Goal: Task Accomplishment & Management: Use online tool/utility

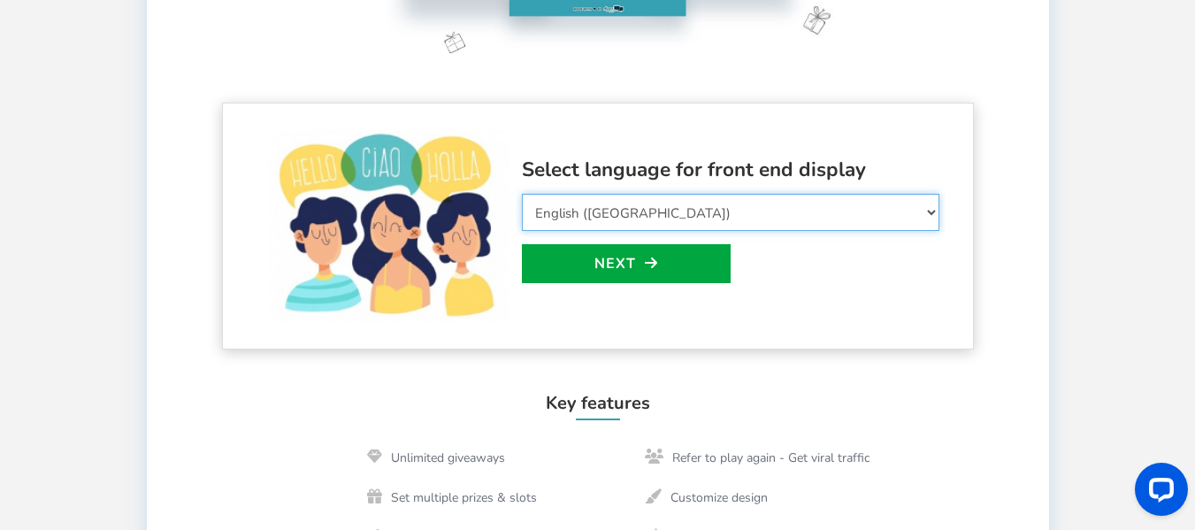
click at [885, 228] on select "Select Language Afrikaans Arabic Azerbaijani Belarusian Bulgarian Bengali Bosni…" at bounding box center [730, 212] width 417 height 37
click at [522, 194] on select "Select Language Afrikaans Arabic Azerbaijani Belarusian Bulgarian Bengali Bosni…" at bounding box center [730, 212] width 417 height 37
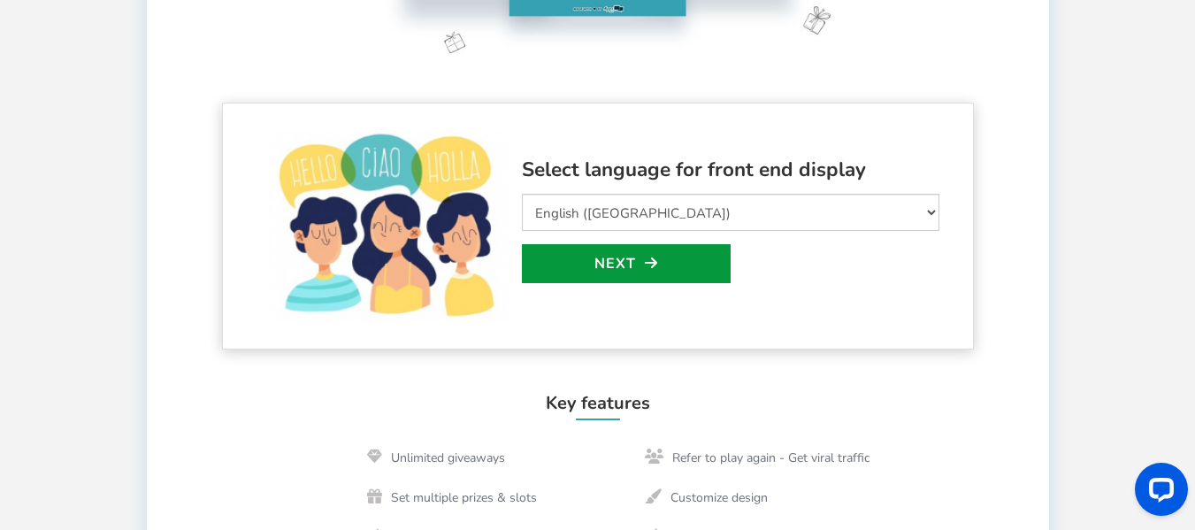
click at [679, 268] on link "Next" at bounding box center [626, 263] width 209 height 39
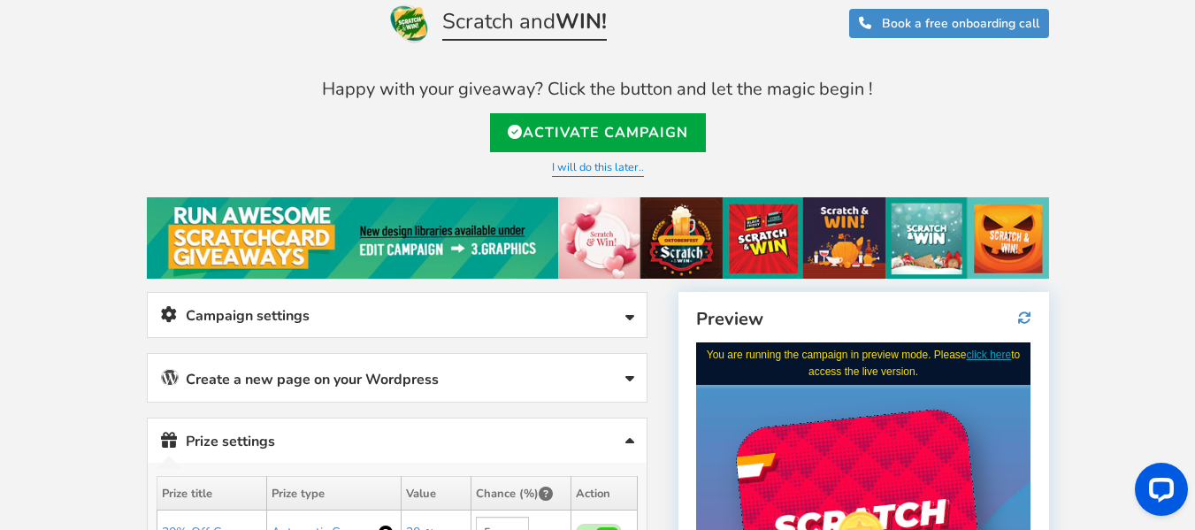
scroll to position [8, 0]
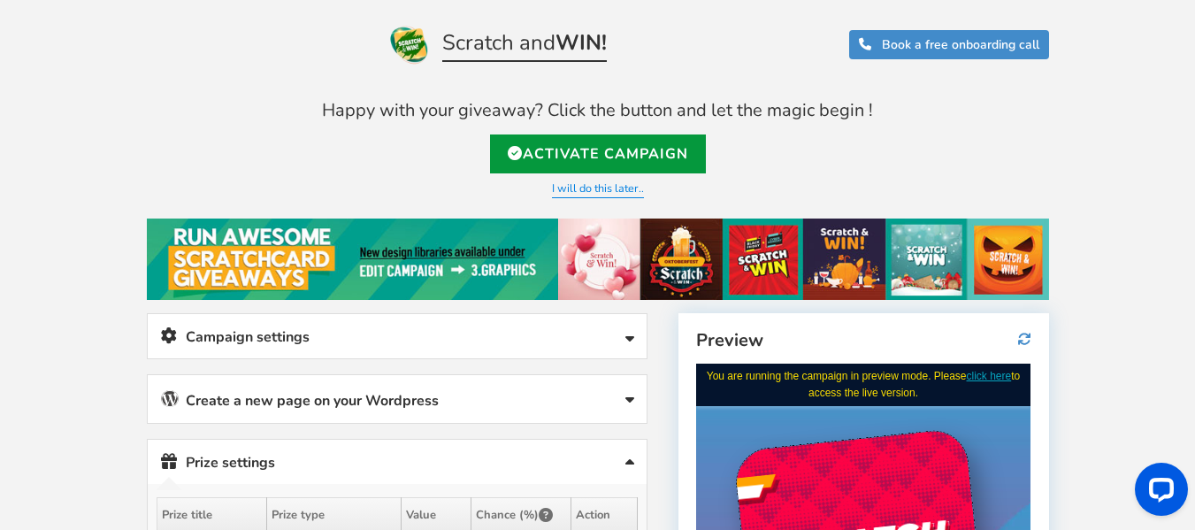
click at [646, 137] on link "Activate Campaign" at bounding box center [598, 153] width 216 height 39
click at [630, 160] on link "Activate Campaign" at bounding box center [598, 153] width 216 height 39
type input "[URL][DOMAIN_NAME]"
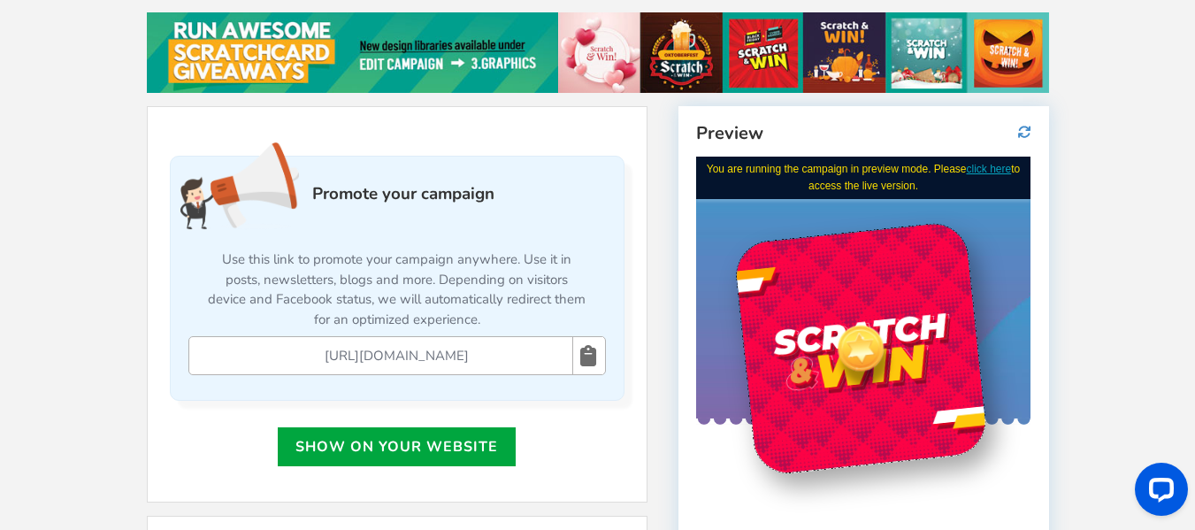
scroll to position [364, 0]
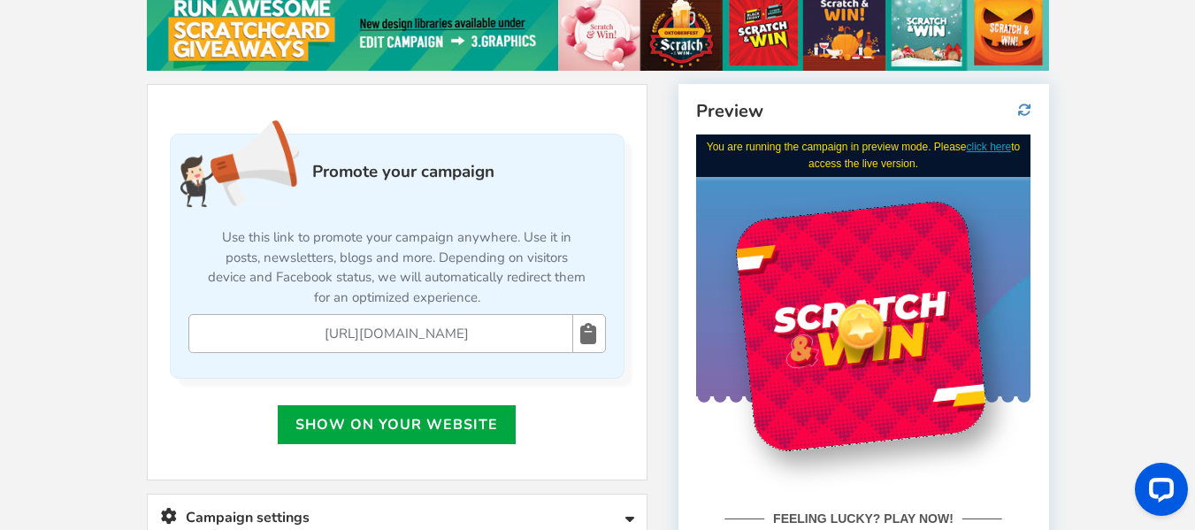
click at [471, 328] on input "[URL][DOMAIN_NAME]" at bounding box center [397, 333] width 334 height 19
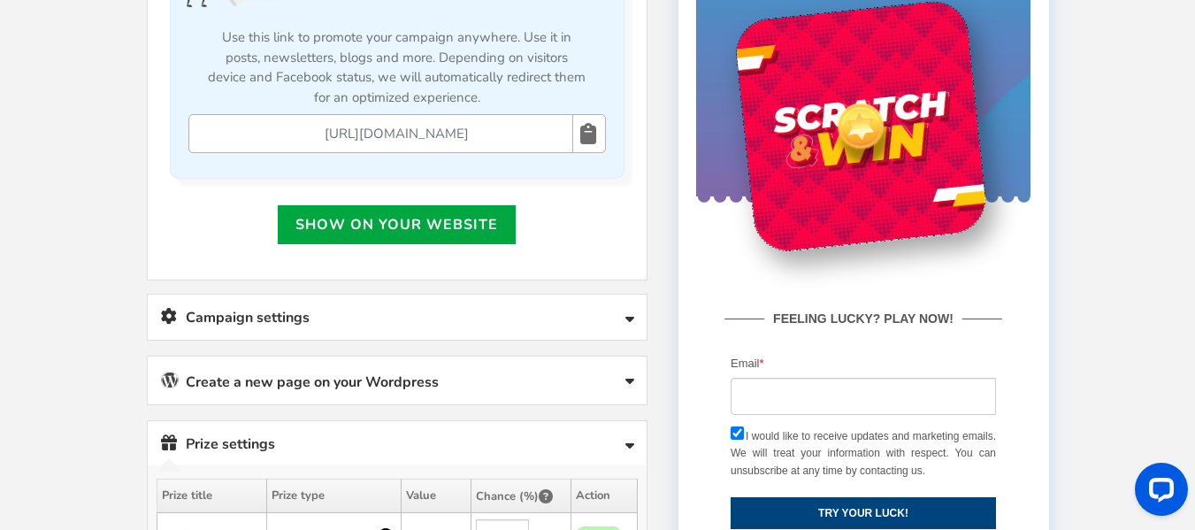
scroll to position [561, 0]
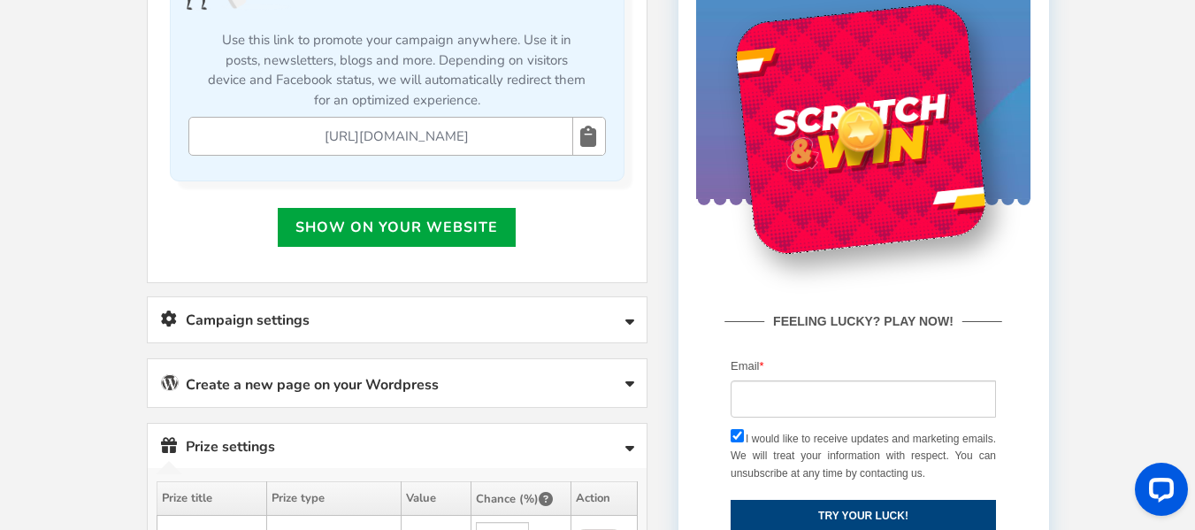
click at [472, 135] on input "[URL][DOMAIN_NAME]" at bounding box center [397, 135] width 334 height 19
click at [442, 223] on link "Show on your website" at bounding box center [397, 227] width 238 height 39
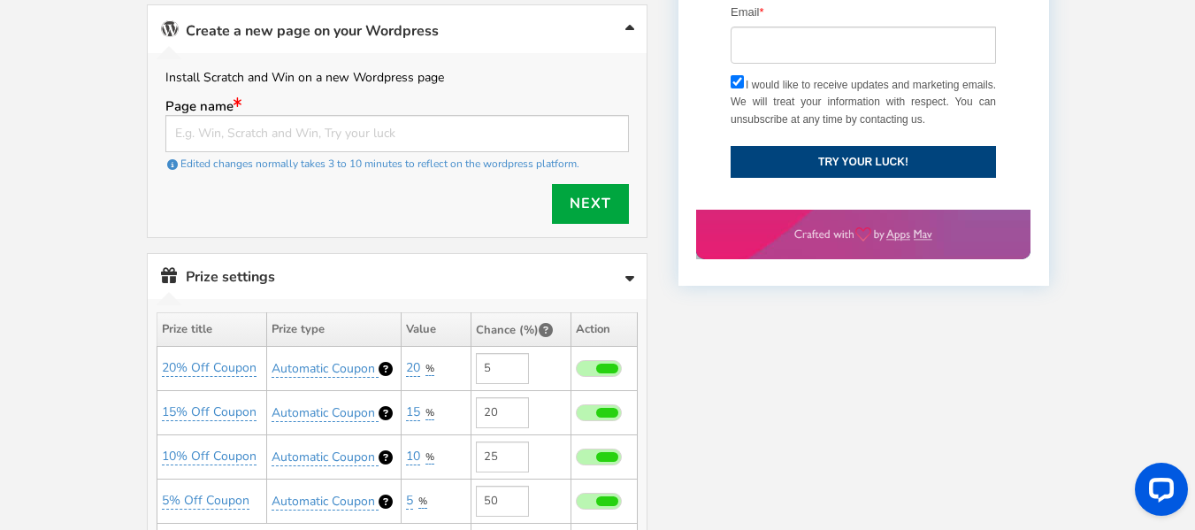
scroll to position [920, 0]
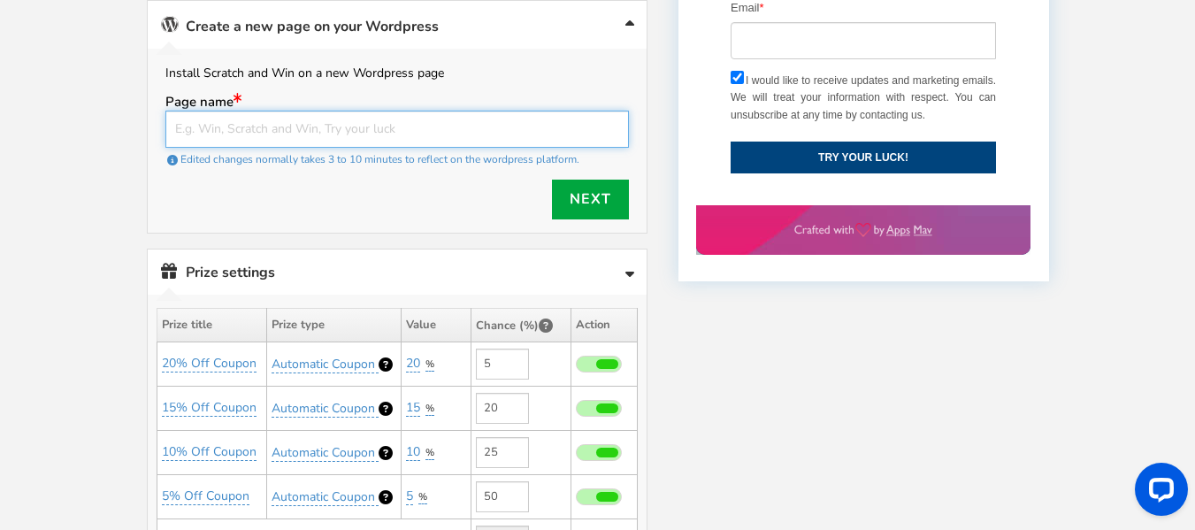
click at [419, 128] on input "text" at bounding box center [396, 129] width 463 height 37
paste input "[URL][DOMAIN_NAME]"
type input "[URL][DOMAIN_NAME]"
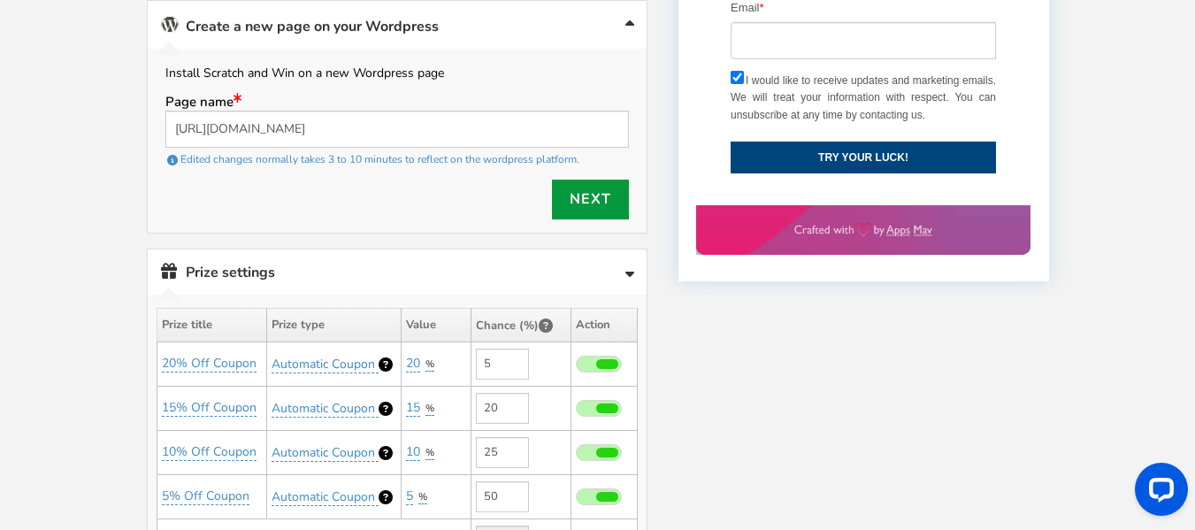
click at [588, 198] on link "Next" at bounding box center [590, 199] width 77 height 40
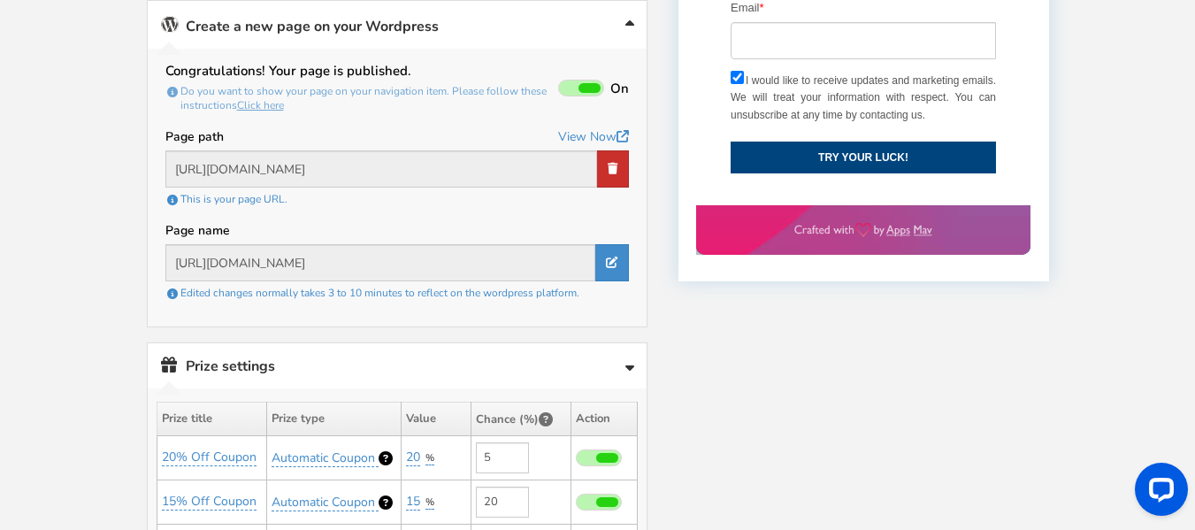
click at [619, 173] on link at bounding box center [613, 168] width 32 height 37
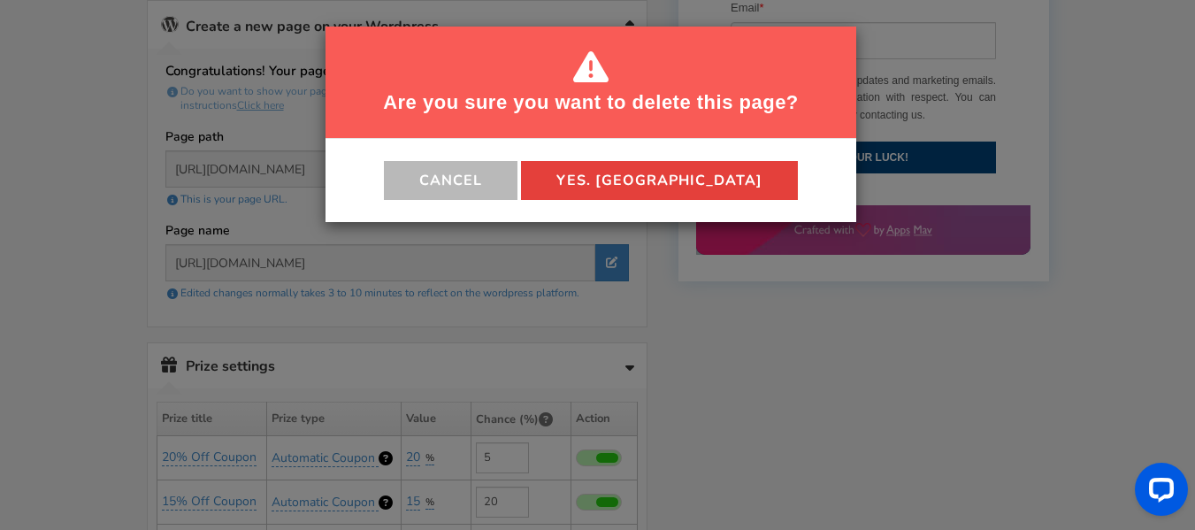
click at [641, 187] on button "Yes. [GEOGRAPHIC_DATA]" at bounding box center [659, 180] width 277 height 39
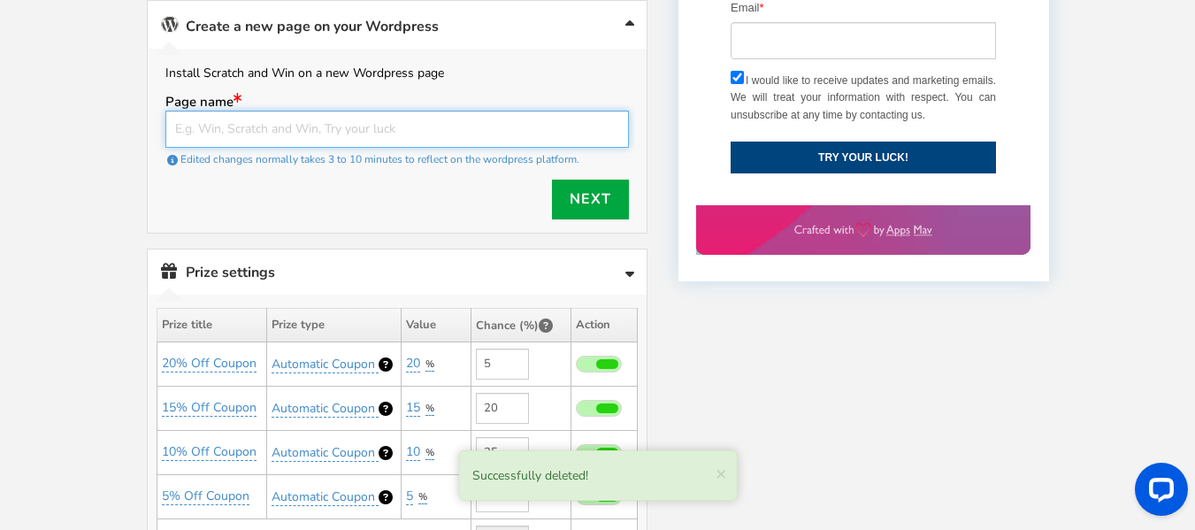
click at [510, 124] on input "text" at bounding box center [396, 129] width 463 height 37
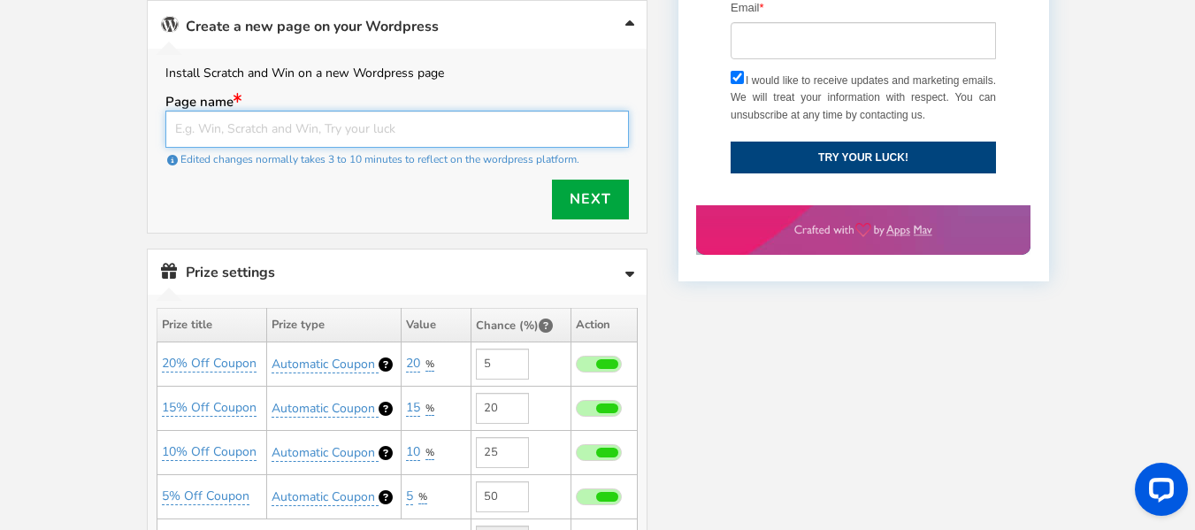
click at [446, 123] on input "text" at bounding box center [396, 129] width 463 height 37
type input "Home"
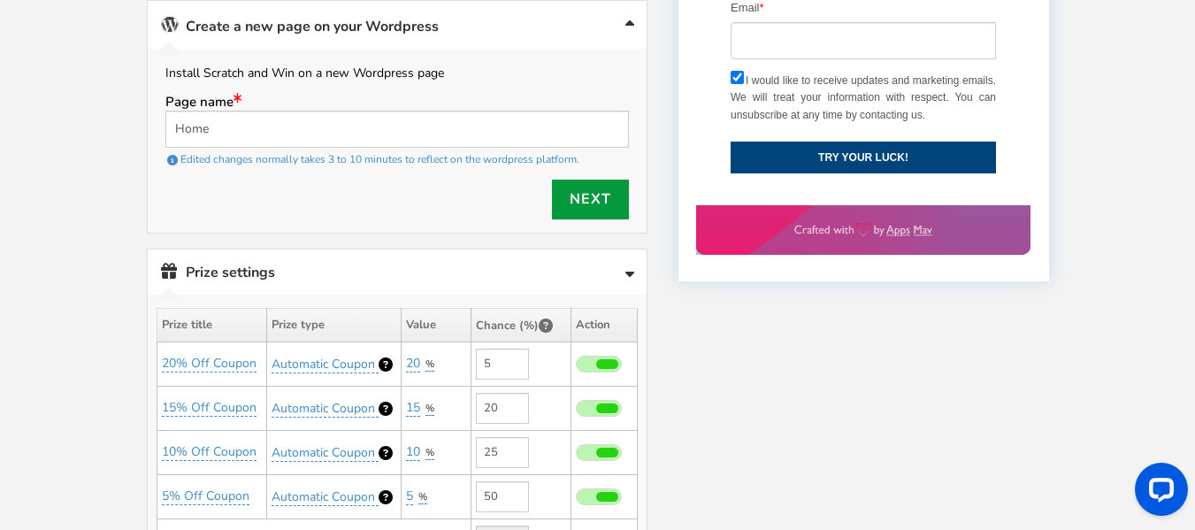
click at [589, 199] on link "Next" at bounding box center [590, 199] width 77 height 40
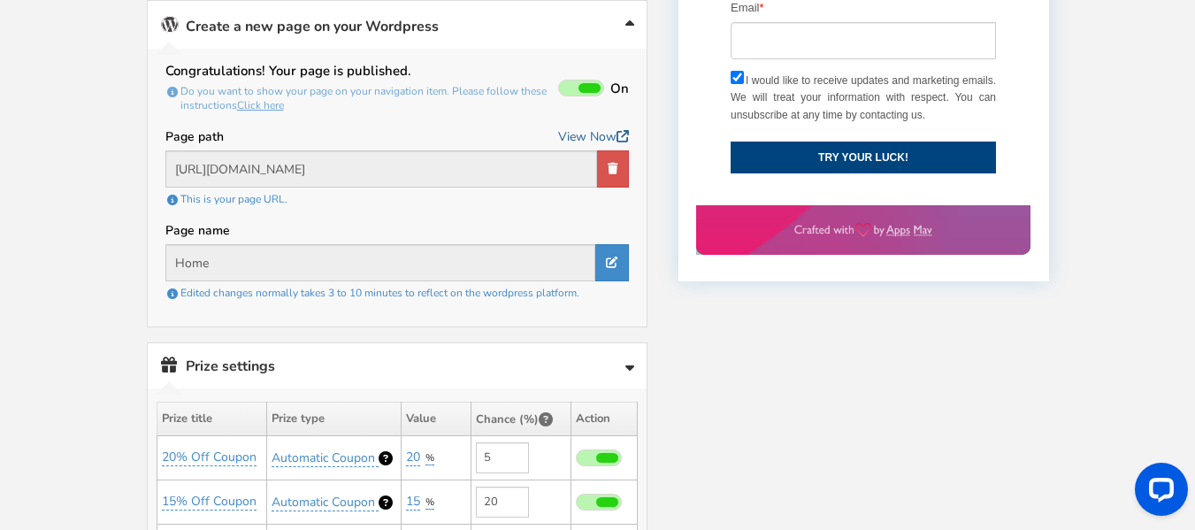
click at [617, 134] on icon at bounding box center [622, 136] width 12 height 12
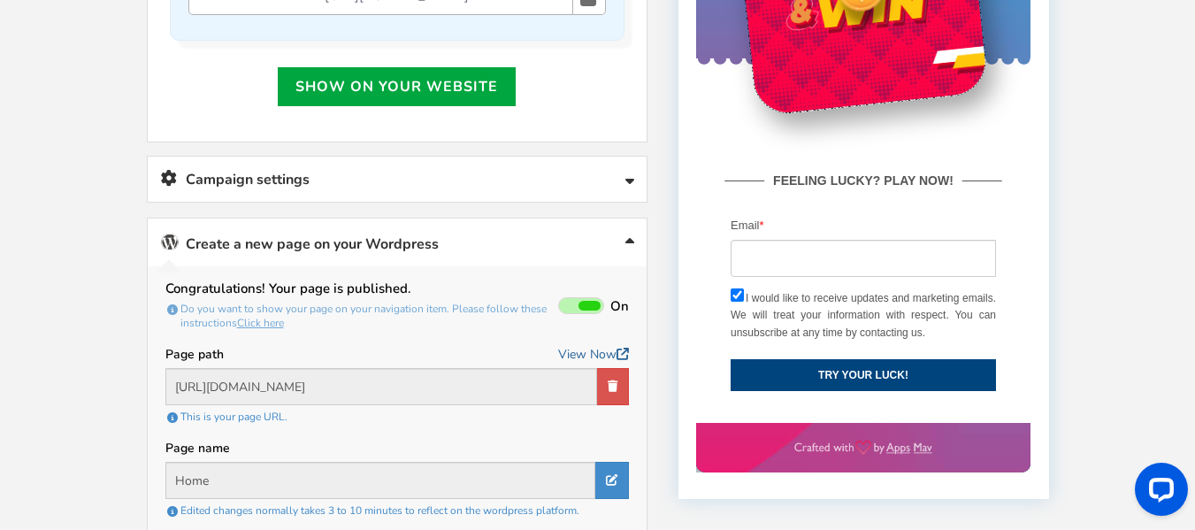
scroll to position [706, 0]
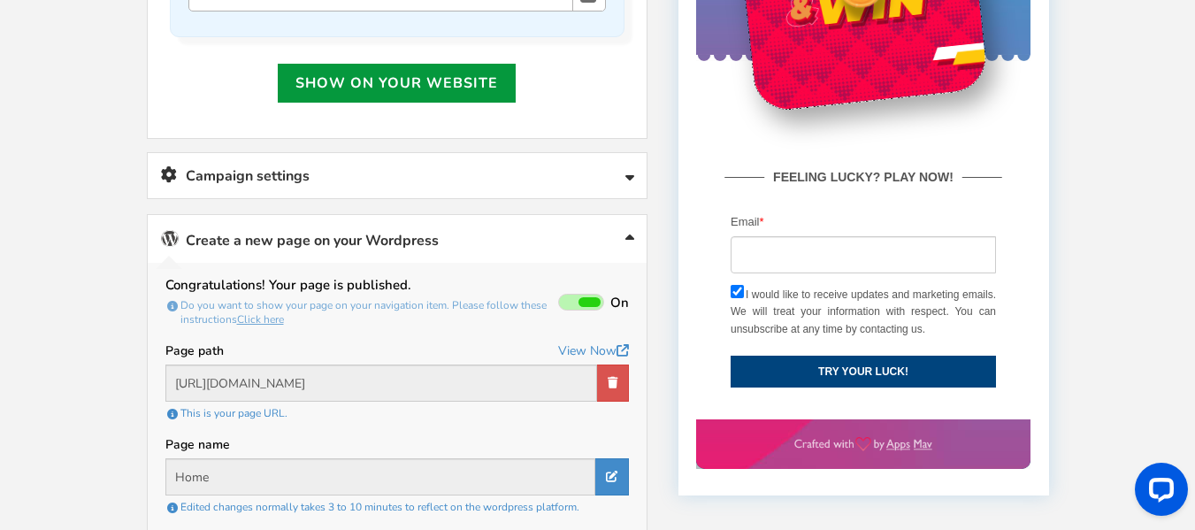
click at [458, 91] on link "Show on your website" at bounding box center [397, 83] width 238 height 39
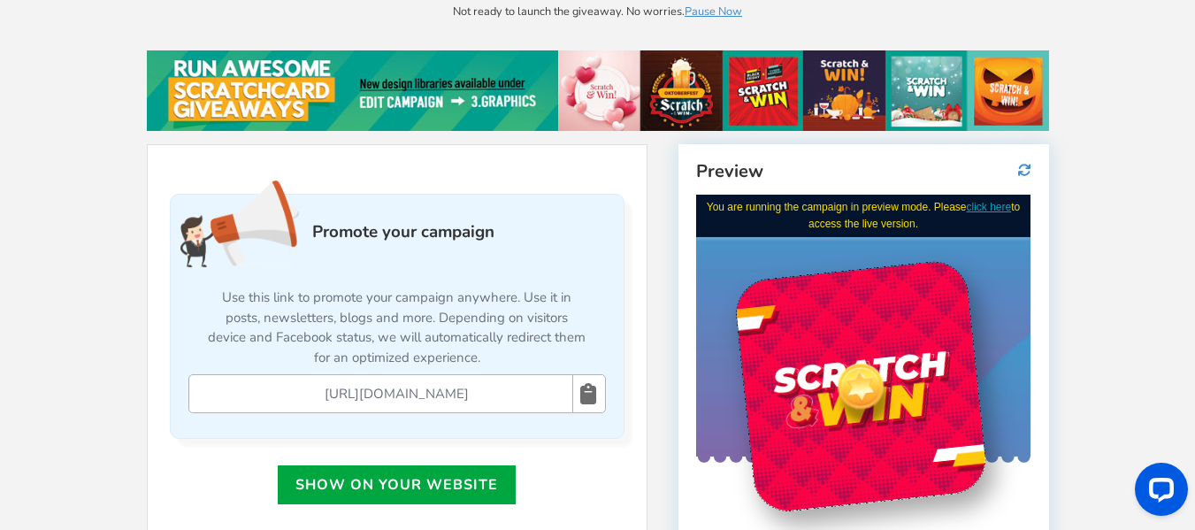
scroll to position [297, 0]
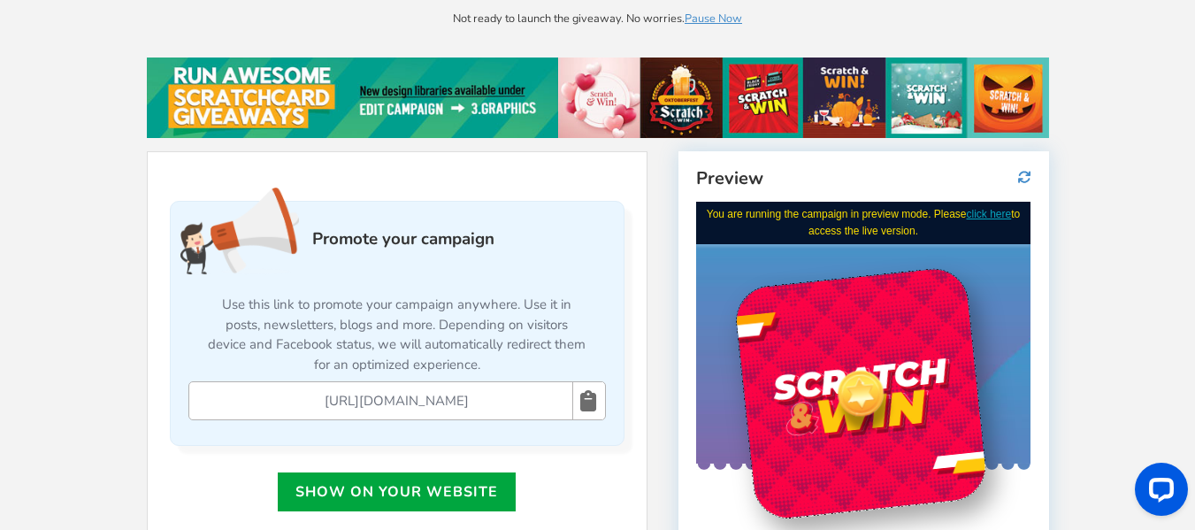
click at [760, 103] on img at bounding box center [598, 97] width 902 height 81
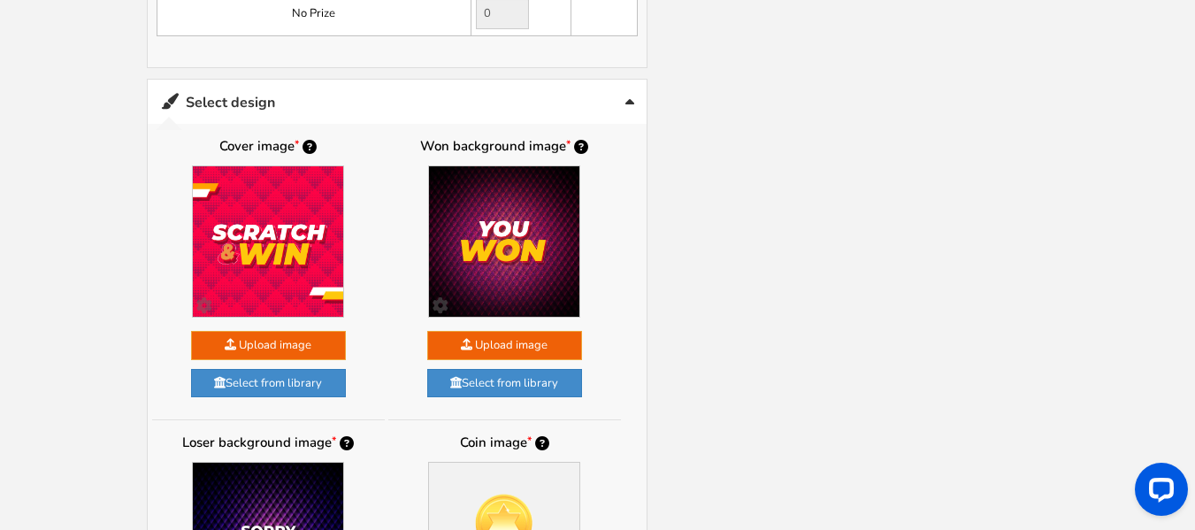
scroll to position [1536, 0]
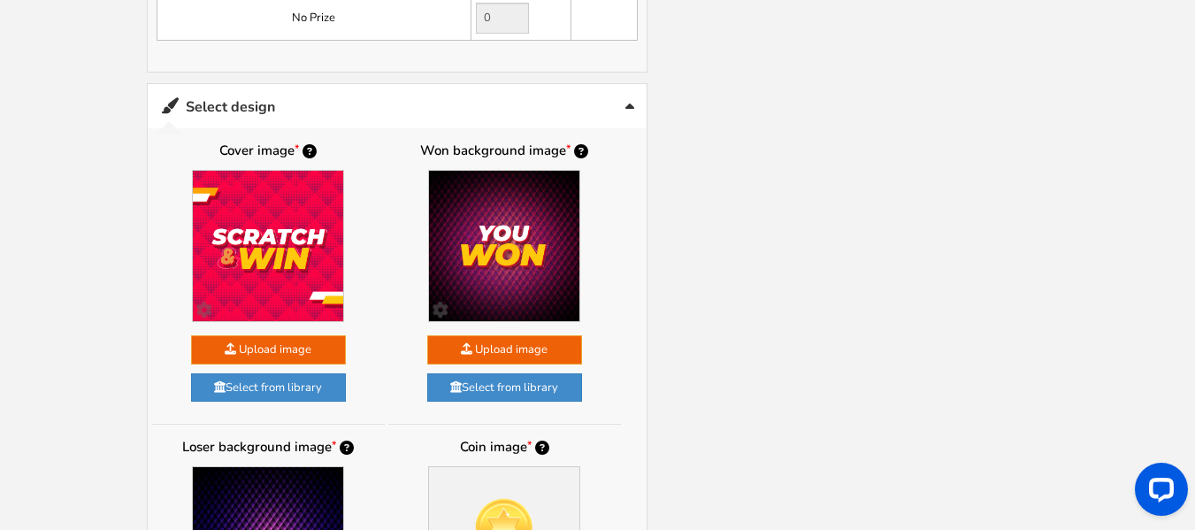
click at [639, 100] on link "Select design" at bounding box center [397, 106] width 499 height 45
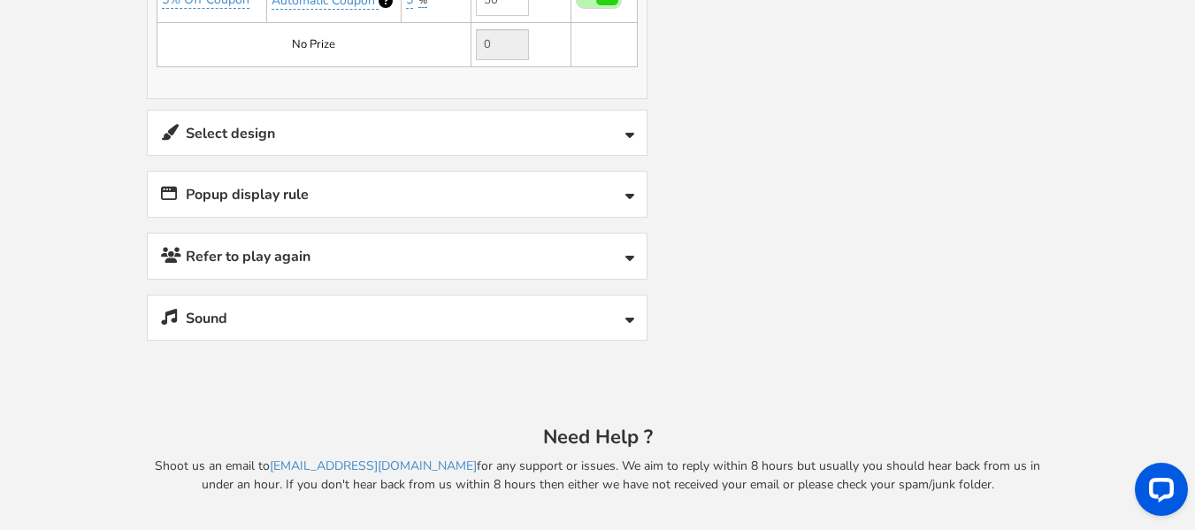
scroll to position [1509, 0]
click at [622, 138] on link "Select design" at bounding box center [397, 133] width 499 height 45
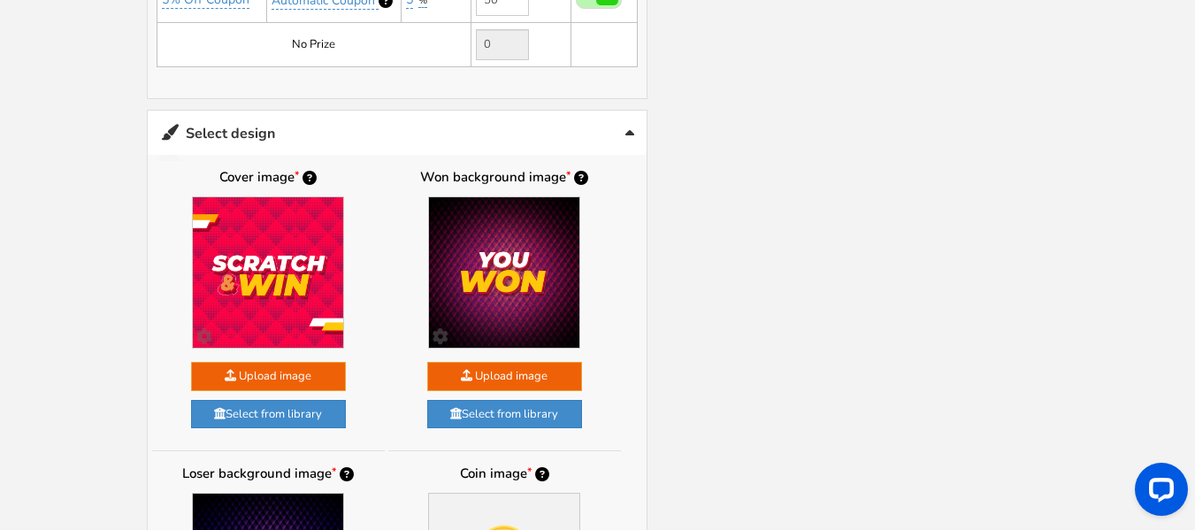
scroll to position [1536, 0]
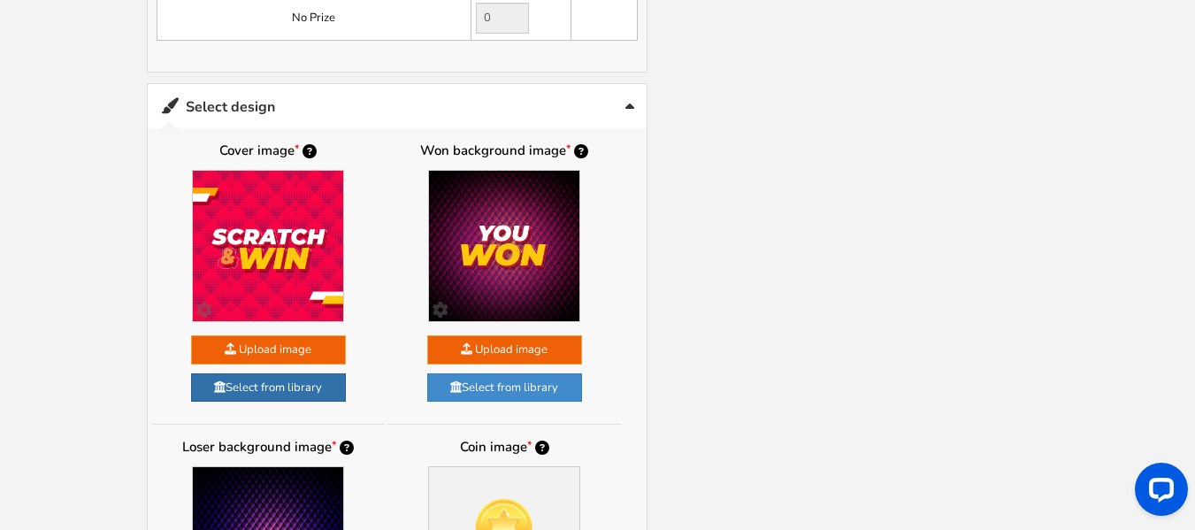
click at [310, 386] on link "Select from library" at bounding box center [268, 387] width 155 height 29
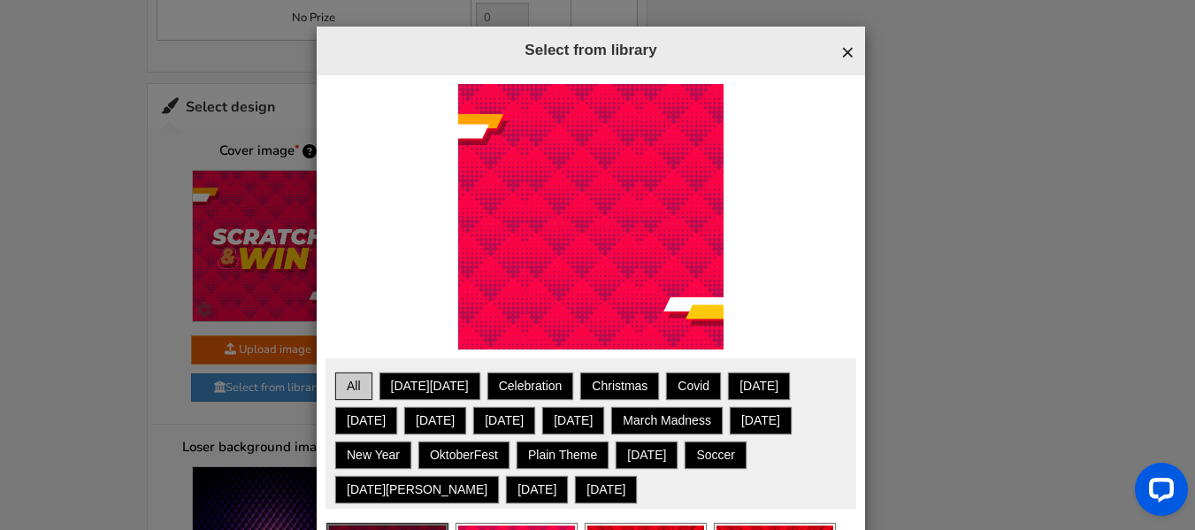
click at [841, 45] on span "×" at bounding box center [847, 52] width 13 height 27
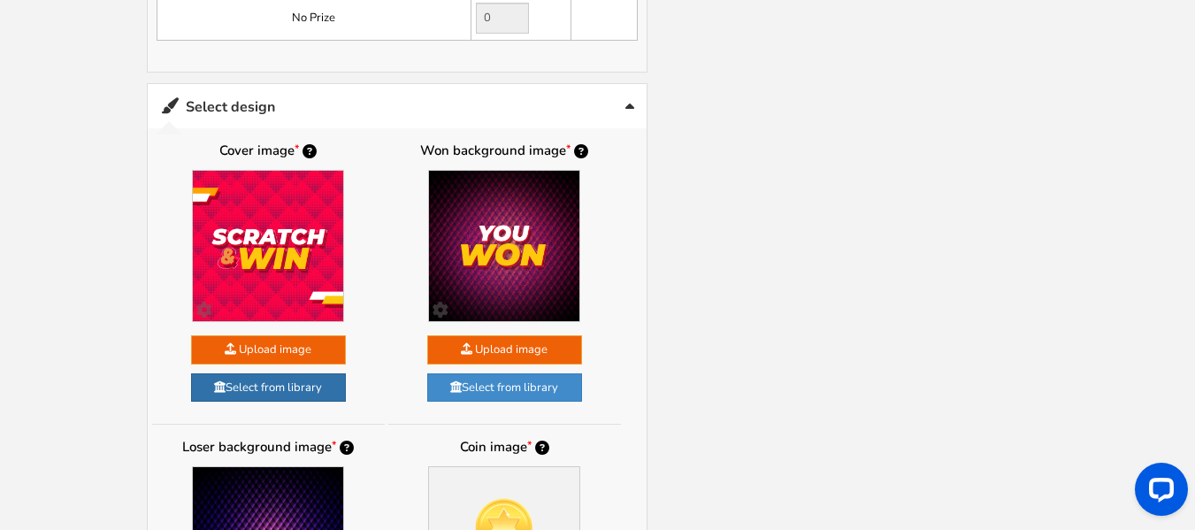
click at [293, 395] on link "Select from library" at bounding box center [268, 387] width 155 height 29
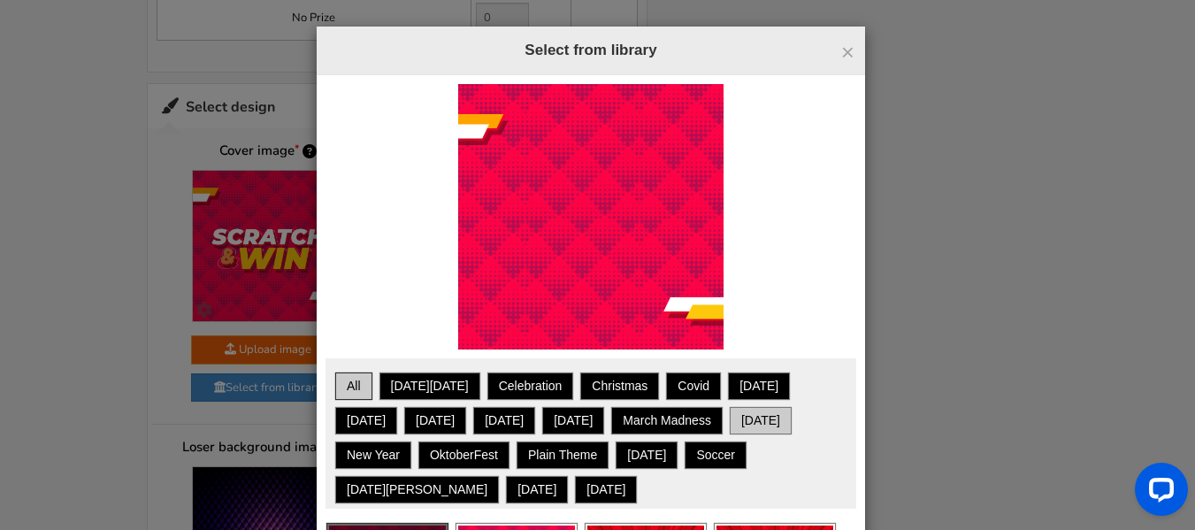
click at [759, 424] on link "[DATE]" at bounding box center [760, 420] width 57 height 22
click at [348, 393] on link "All" at bounding box center [354, 386] width 32 height 22
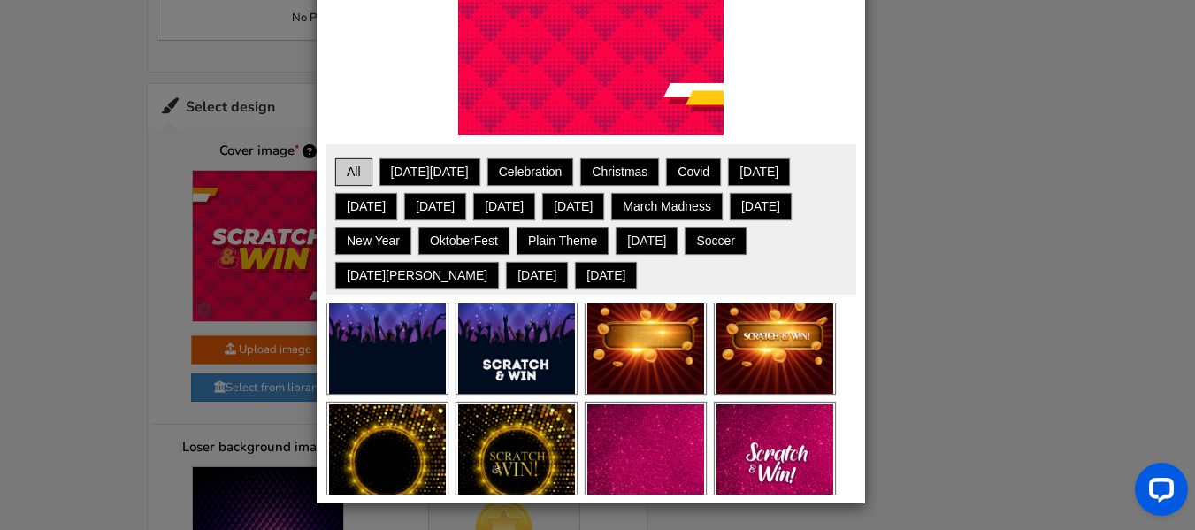
scroll to position [386, 0]
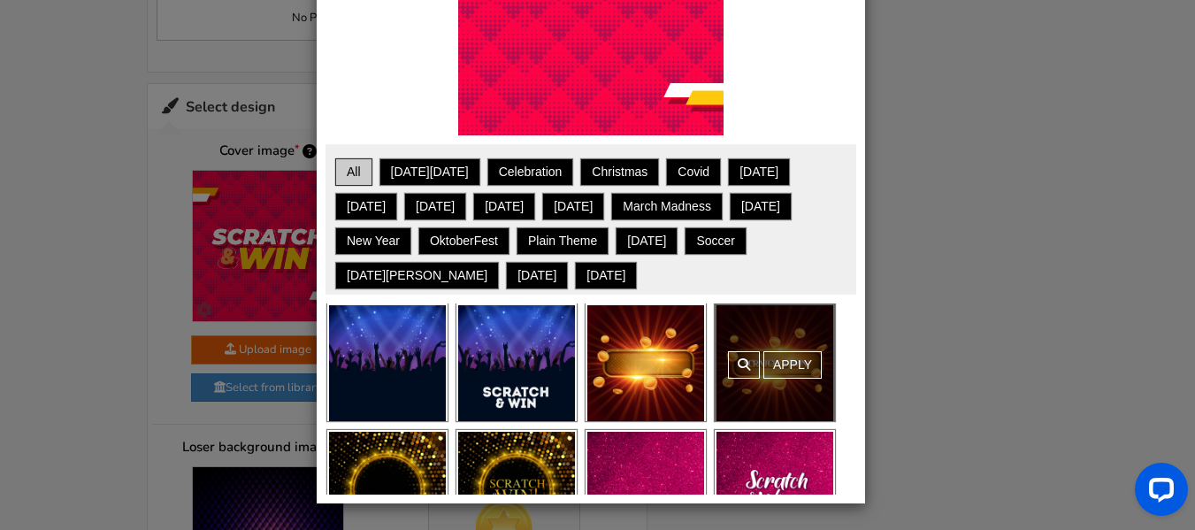
click at [783, 362] on div "Apply" at bounding box center [774, 362] width 120 height 118
click at [783, 362] on link "Apply" at bounding box center [792, 364] width 58 height 27
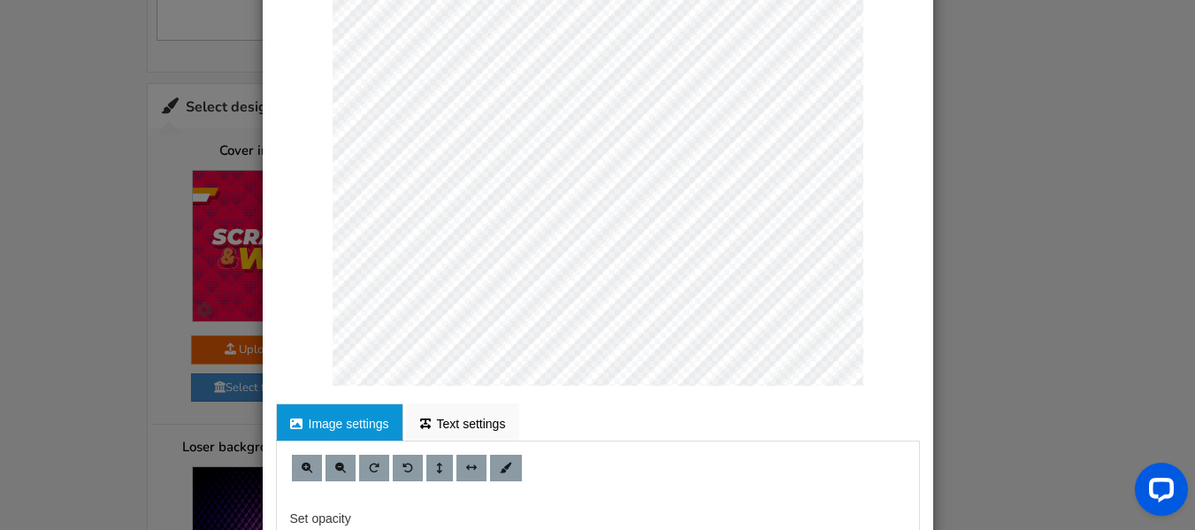
scroll to position [248, 0]
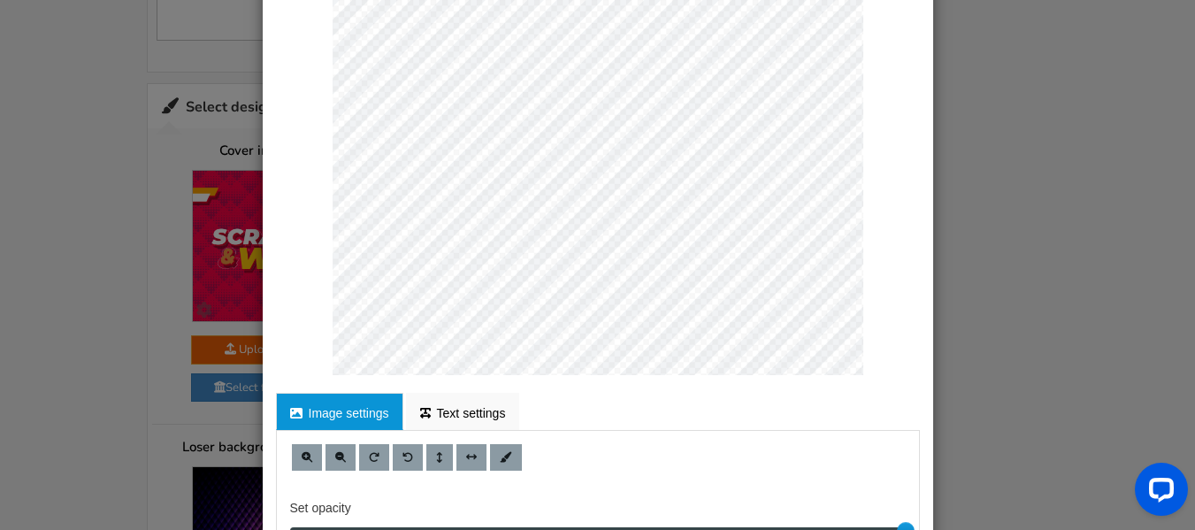
click at [355, 412] on link "Image settings" at bounding box center [339, 411] width 127 height 37
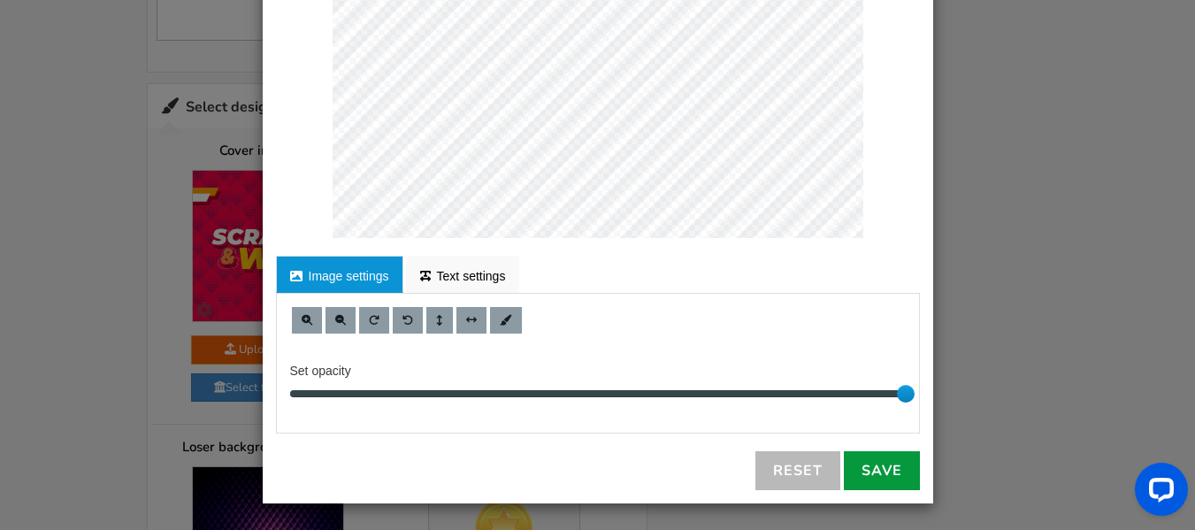
click at [889, 457] on link "Save" at bounding box center [882, 470] width 76 height 39
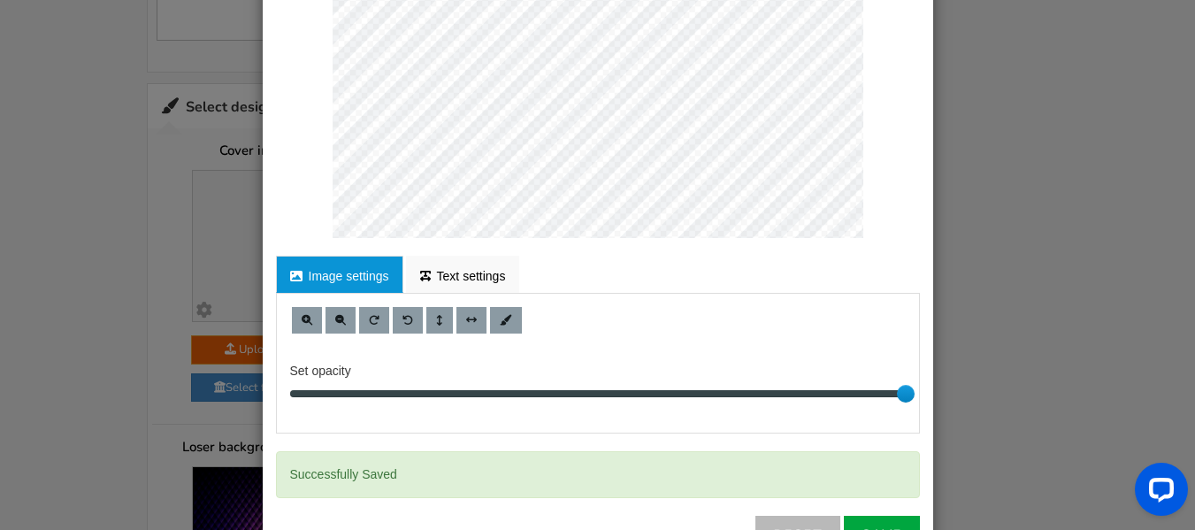
scroll to position [450, 0]
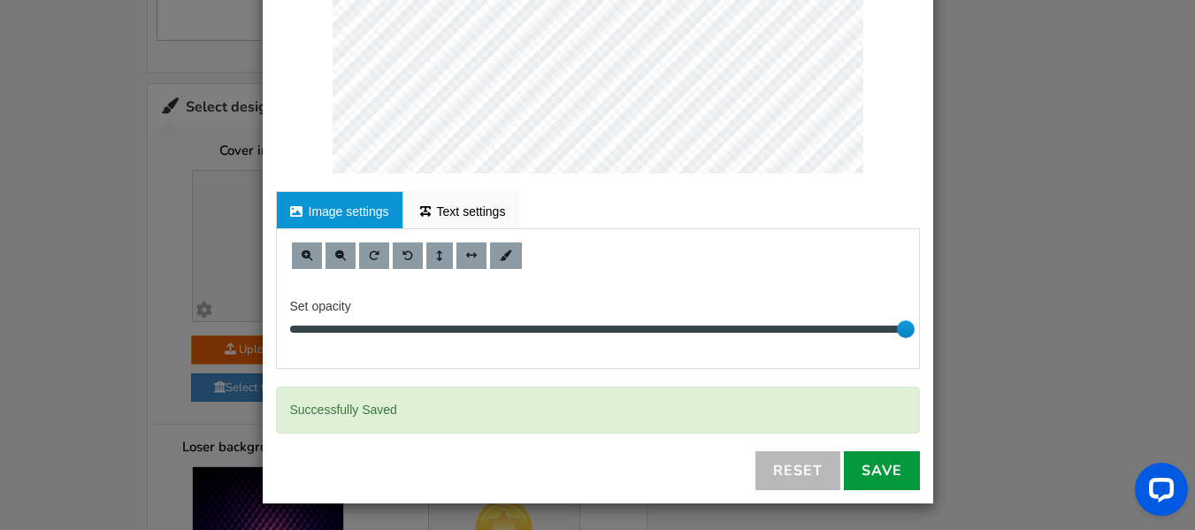
click at [902, 476] on link "Save" at bounding box center [882, 470] width 76 height 39
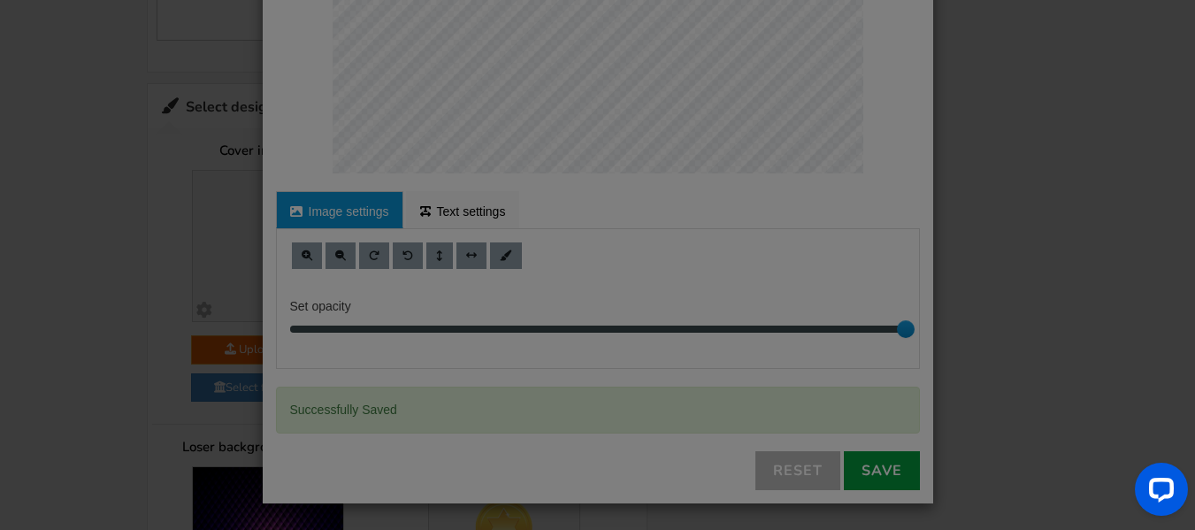
scroll to position [386, 0]
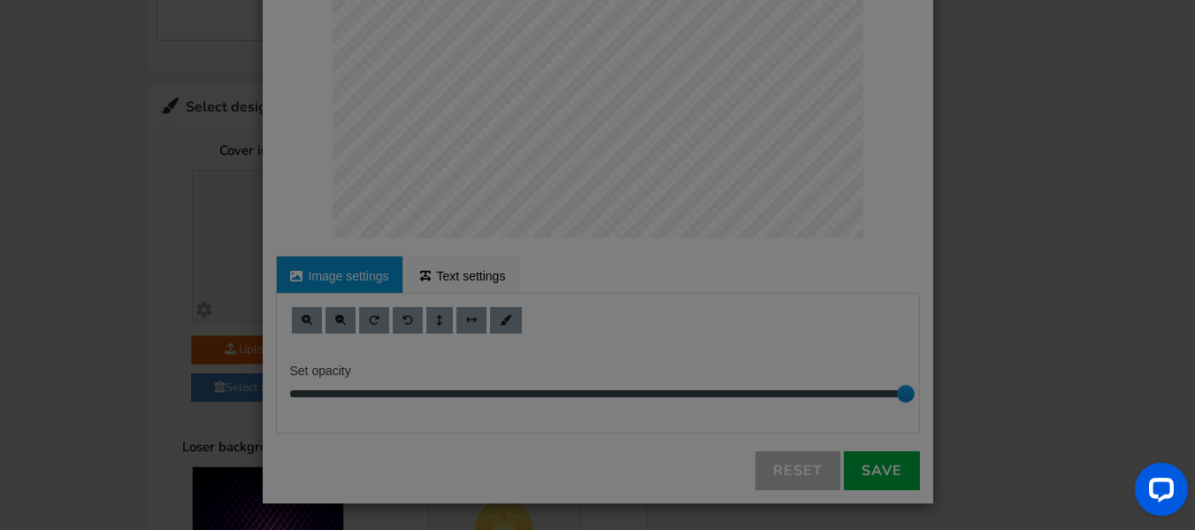
click at [153, 361] on div "● ● ● ● ● ●" at bounding box center [597, 265] width 1195 height 530
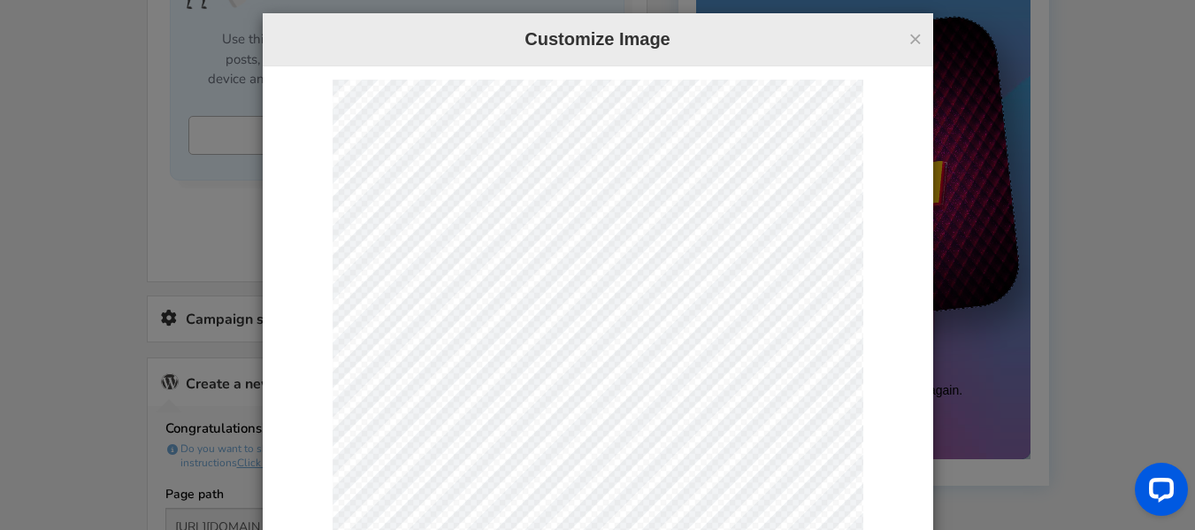
scroll to position [6, 0]
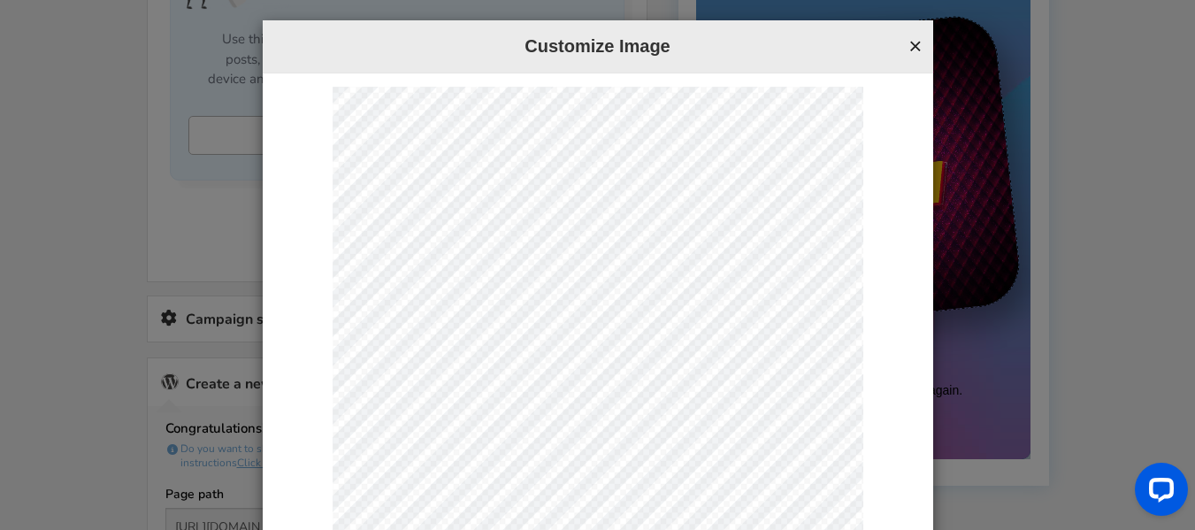
click at [908, 48] on button "×" at bounding box center [914, 45] width 13 height 23
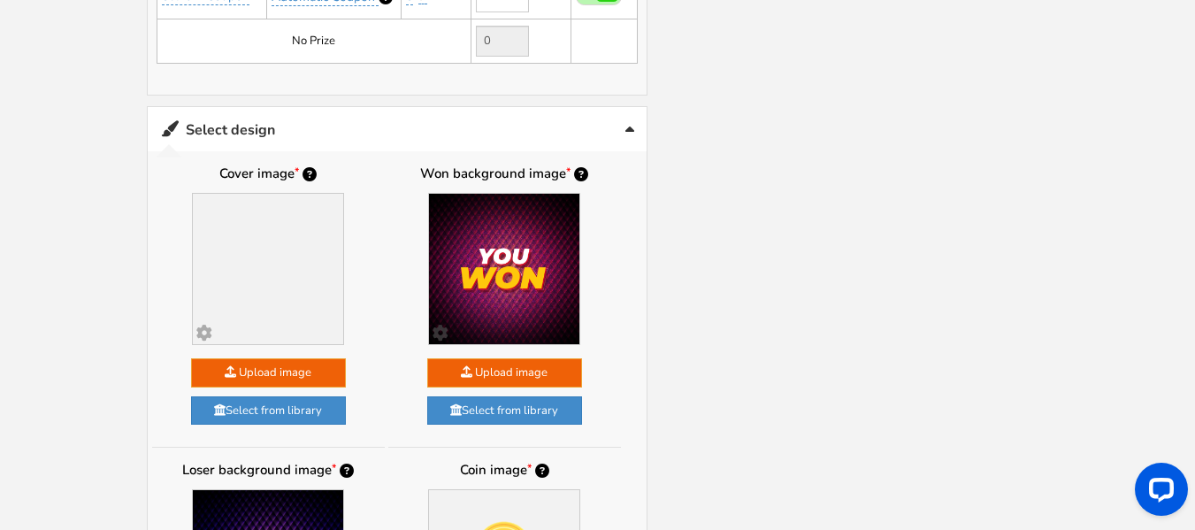
scroll to position [1508, 0]
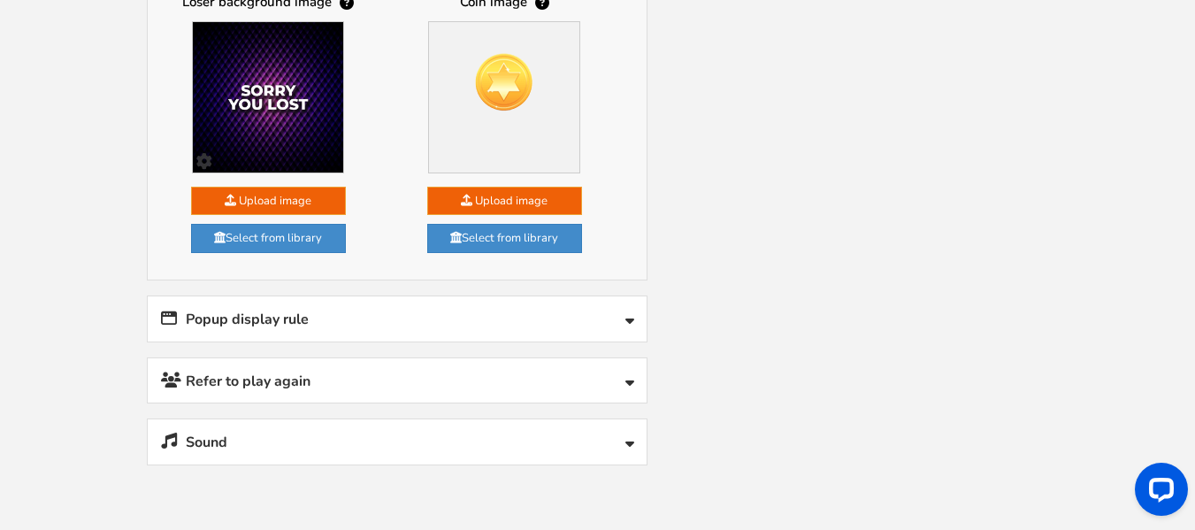
scroll to position [2079, 0]
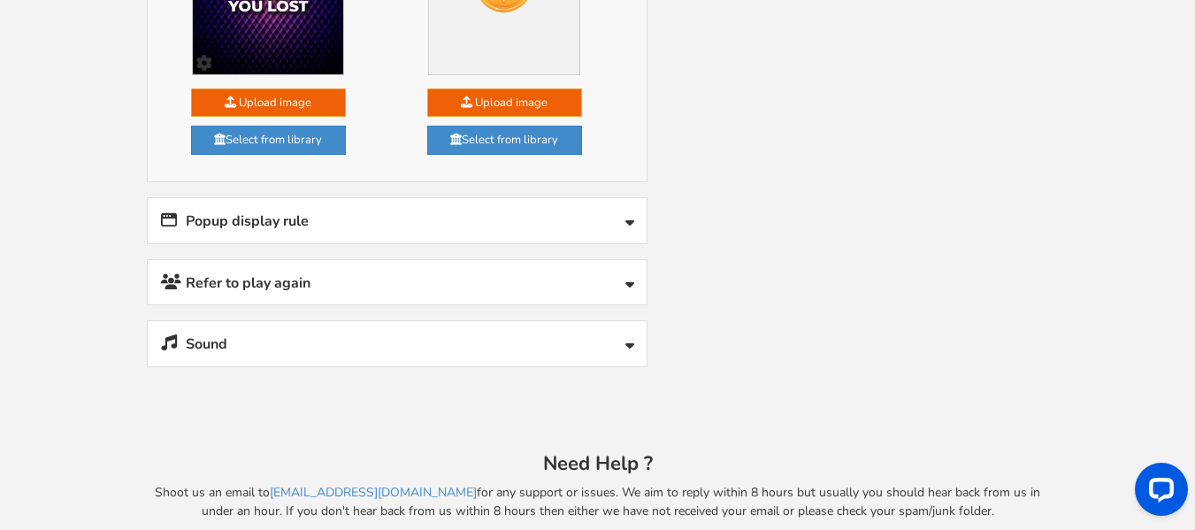
drag, startPoint x: 1207, startPoint y: 108, endPoint x: 72, endPoint y: 0, distance: 1140.4
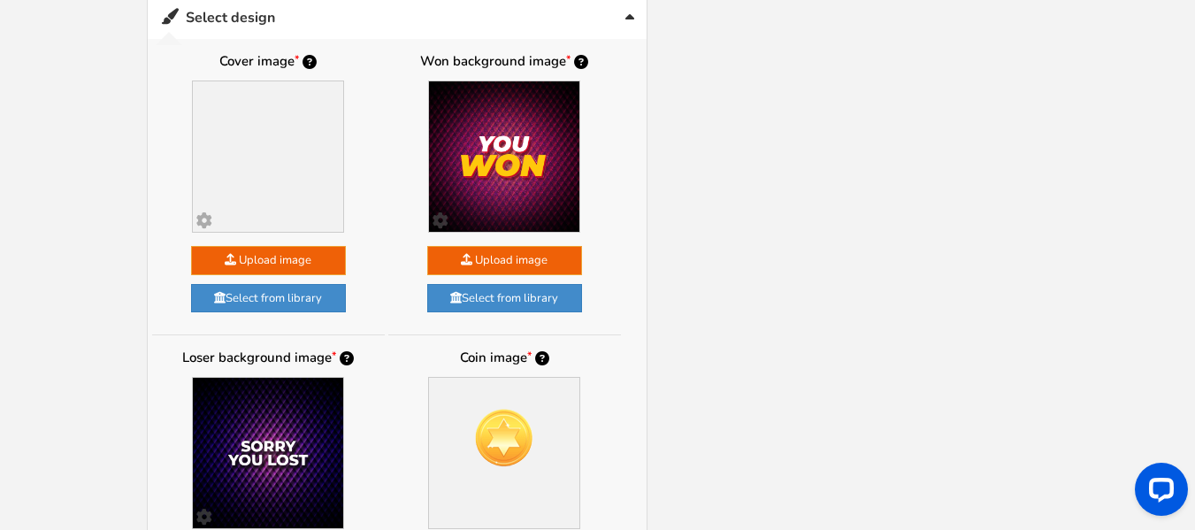
scroll to position [1644, 0]
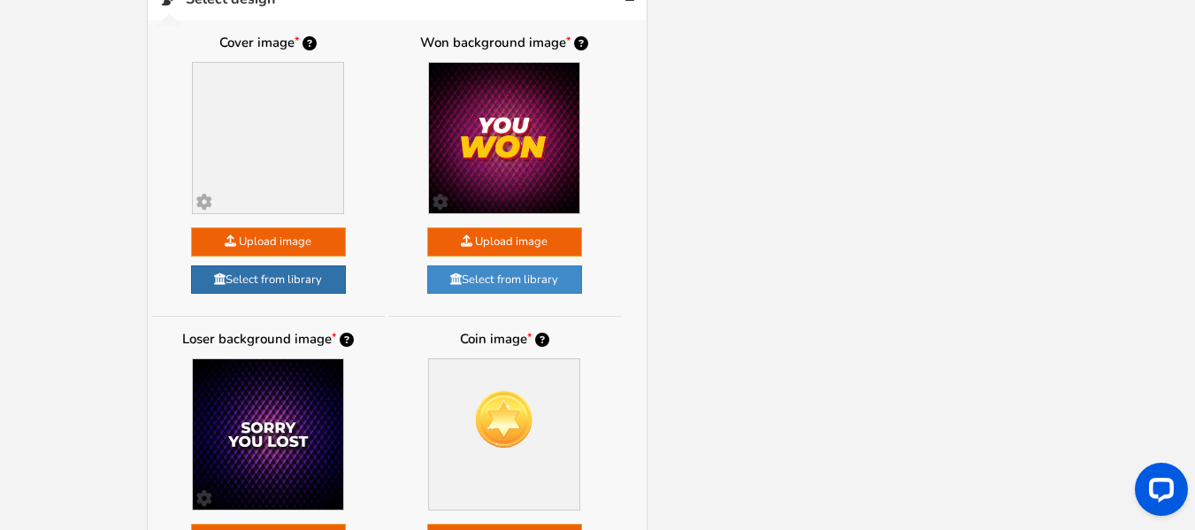
click at [315, 287] on link "Select from library" at bounding box center [268, 279] width 155 height 29
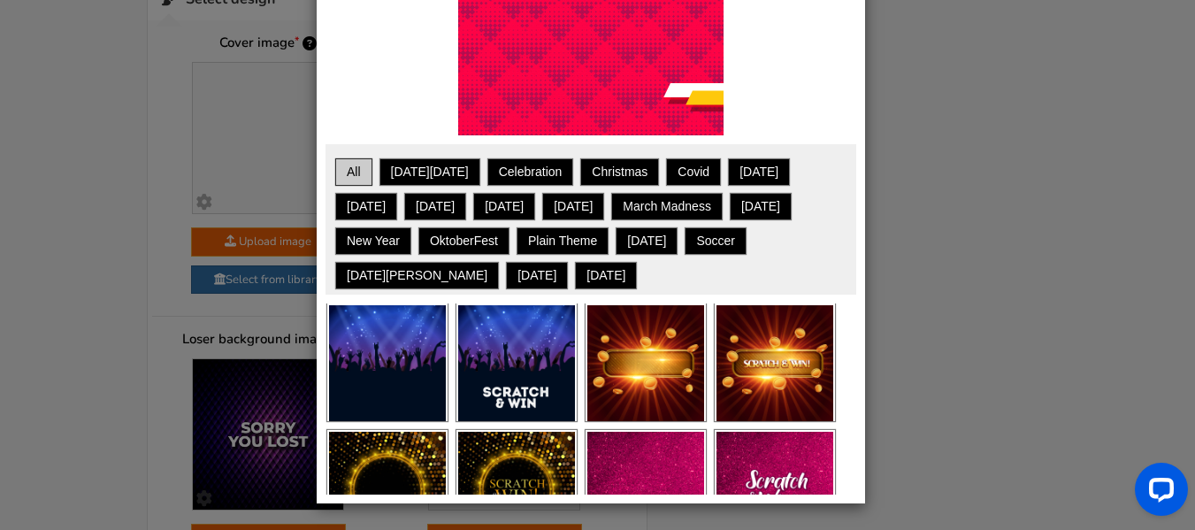
scroll to position [0, 0]
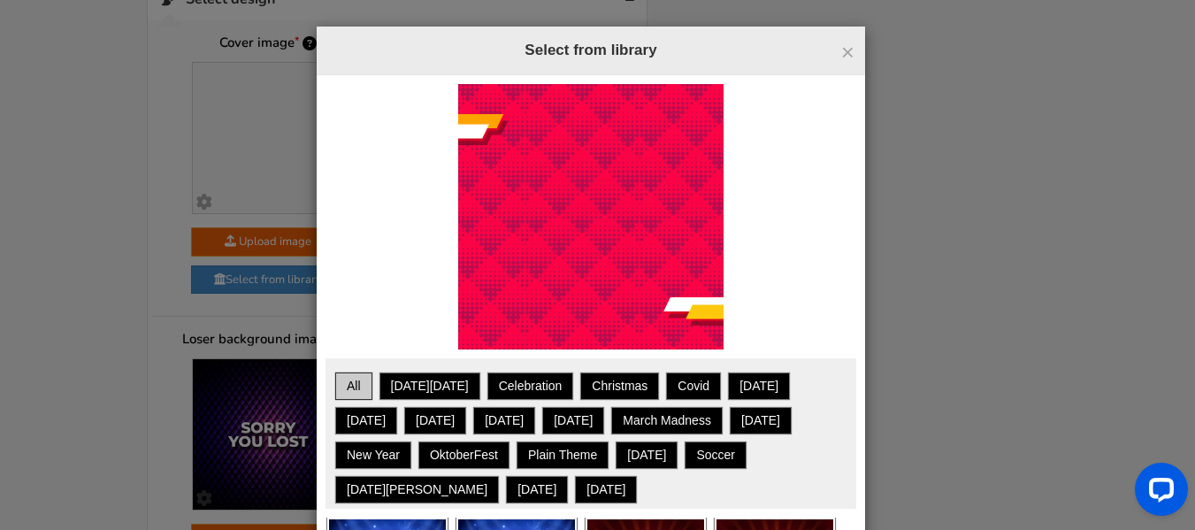
click at [547, 232] on img at bounding box center [590, 216] width 265 height 265
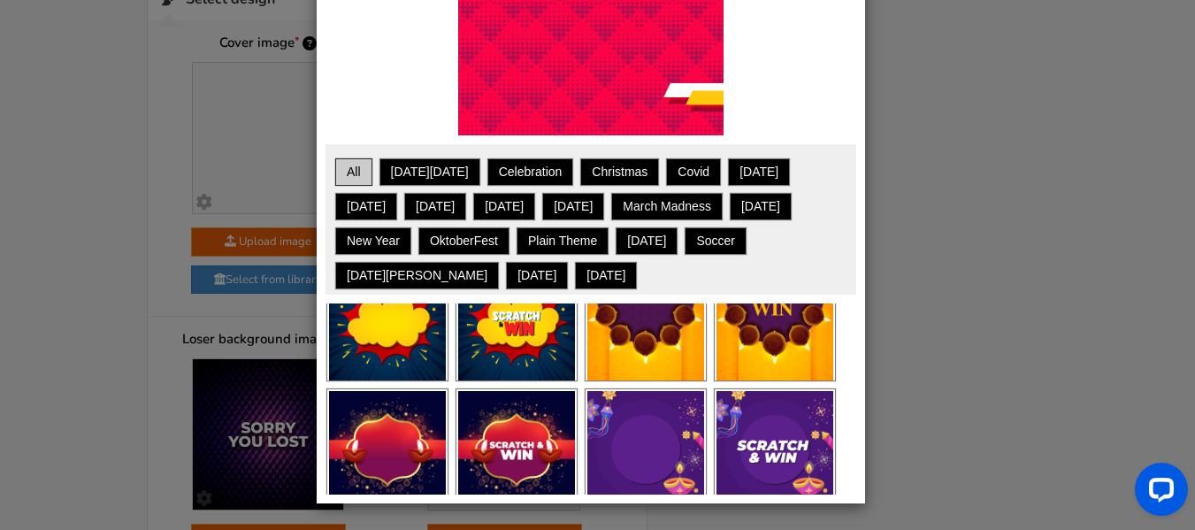
scroll to position [1157, 0]
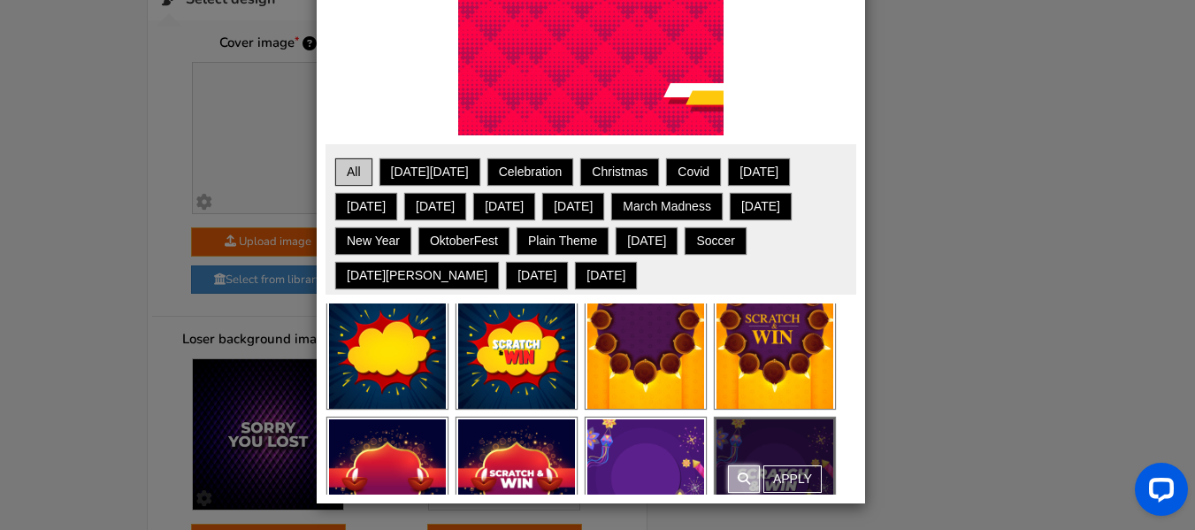
click at [752, 487] on link at bounding box center [744, 478] width 32 height 27
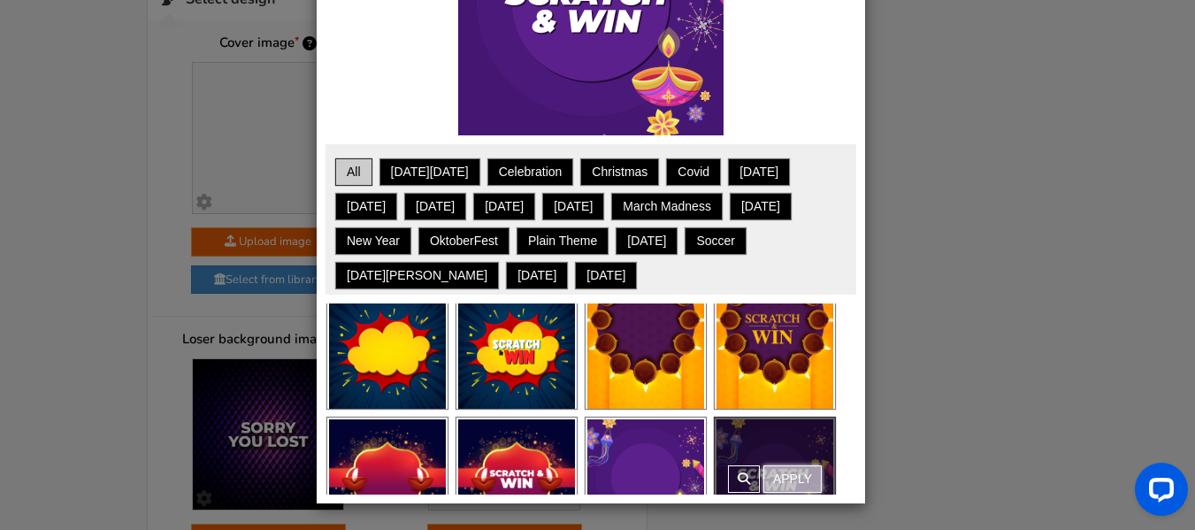
click at [776, 477] on link "Apply" at bounding box center [792, 478] width 58 height 27
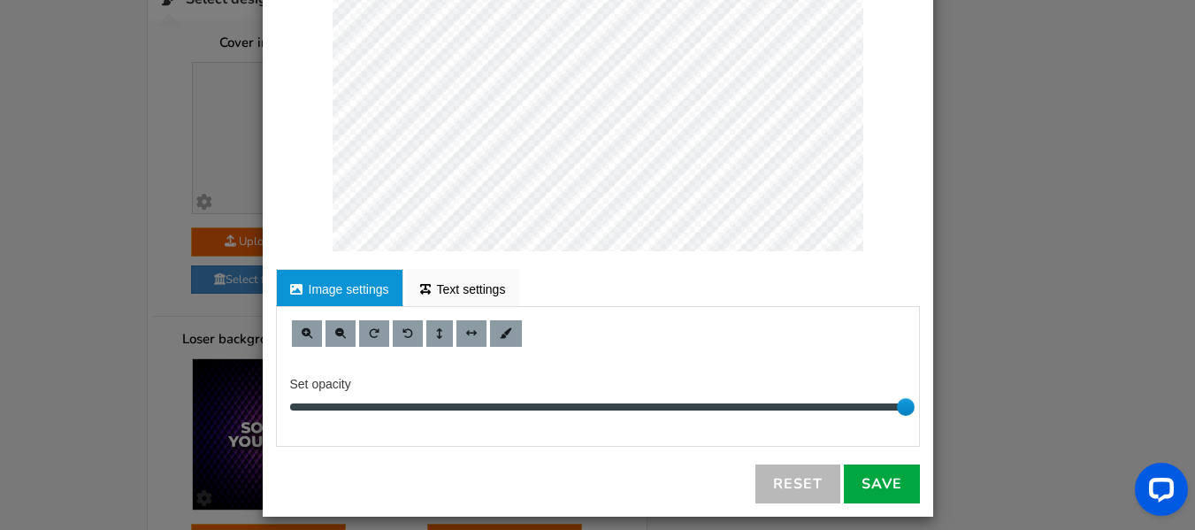
scroll to position [386, 0]
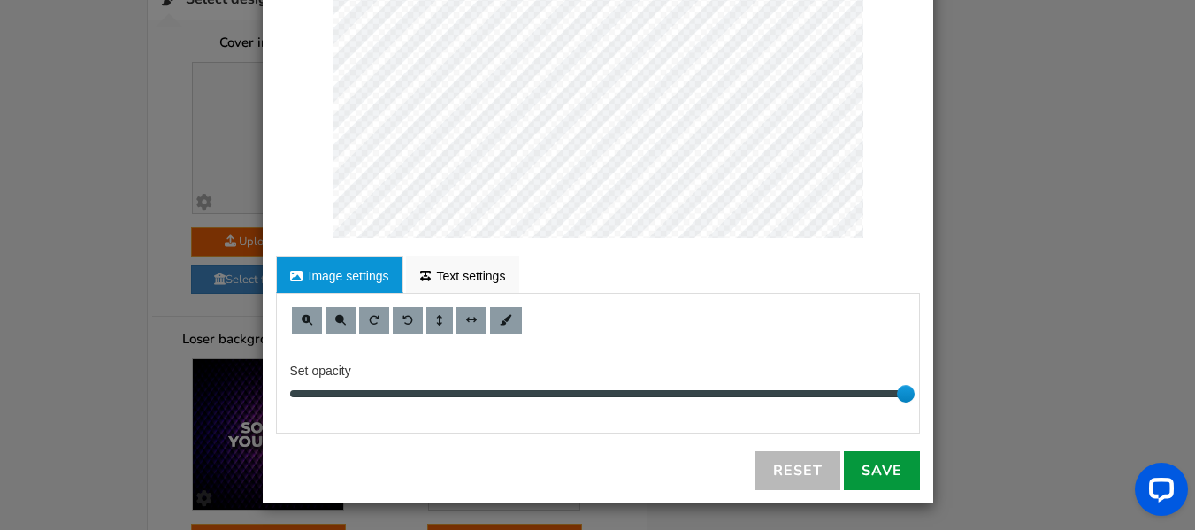
click at [909, 462] on link "Save" at bounding box center [882, 470] width 76 height 39
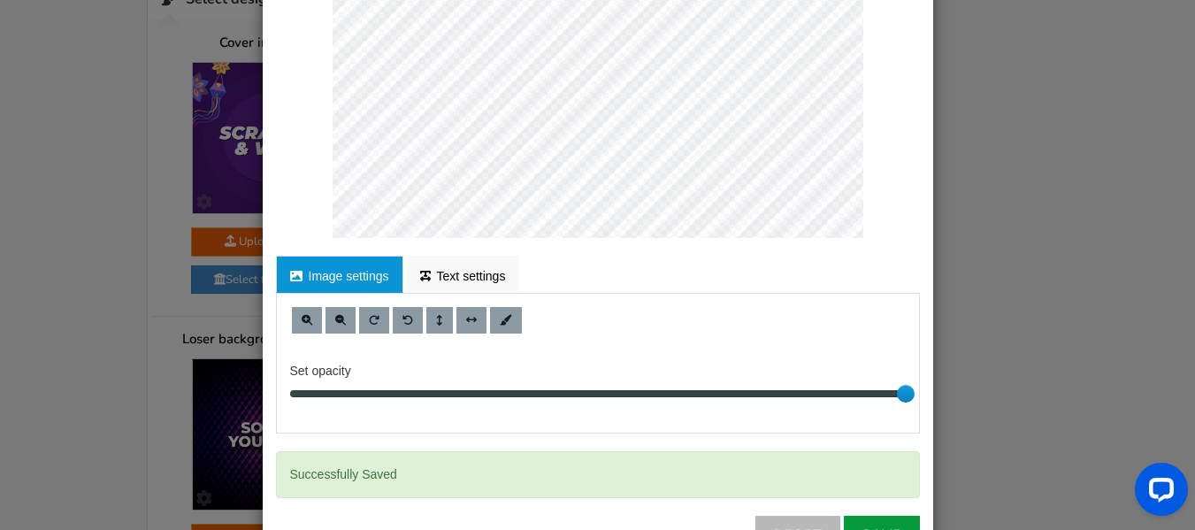
scroll to position [0, 0]
click at [0, 267] on div "× Customize Image For proper edit, check the desktop version Image settings Tex…" at bounding box center [597, 265] width 1195 height 530
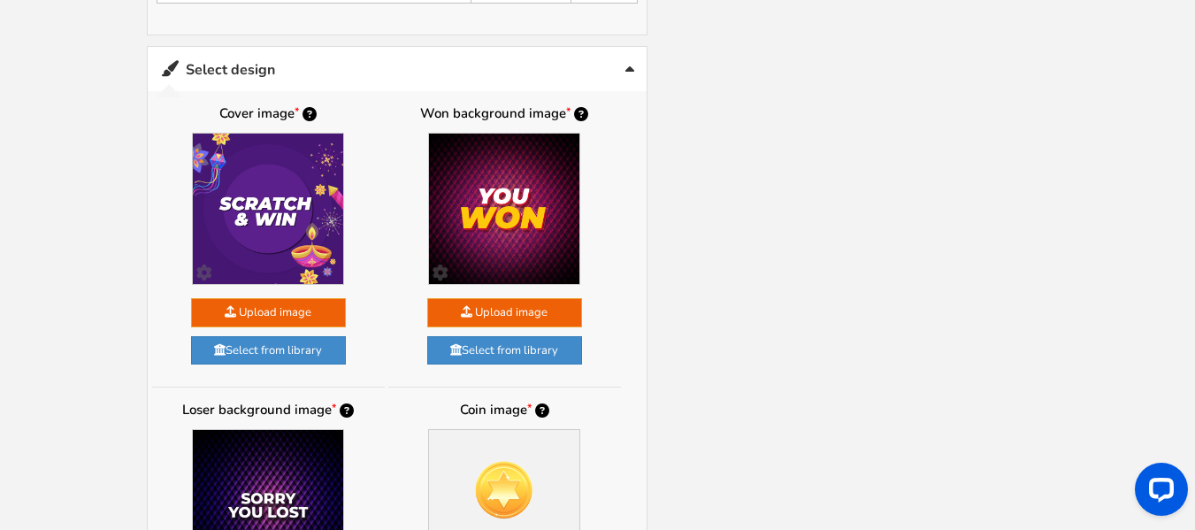
scroll to position [1625, 0]
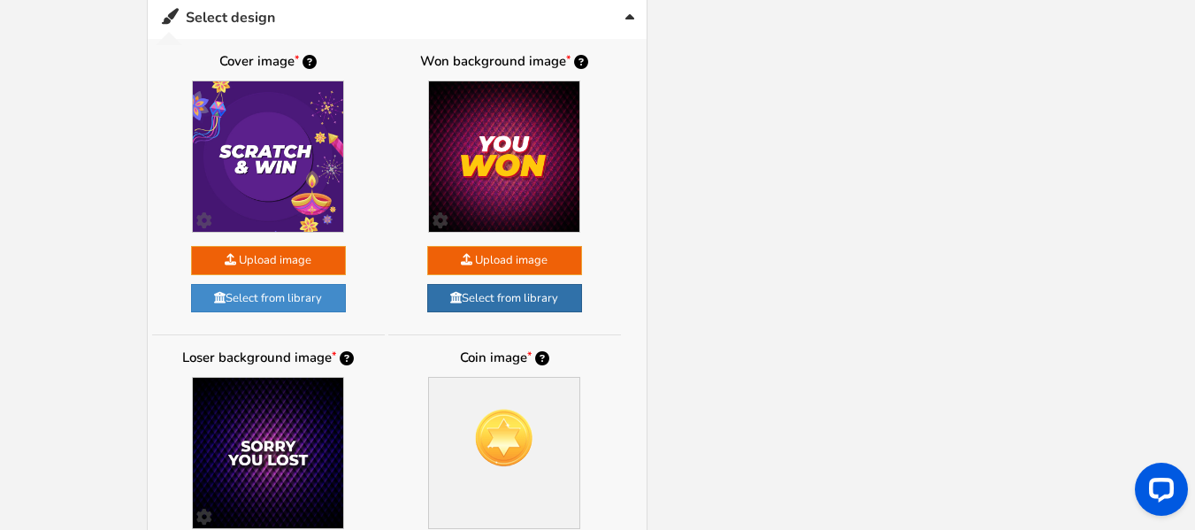
click at [486, 293] on link "Select from library" at bounding box center [504, 298] width 155 height 29
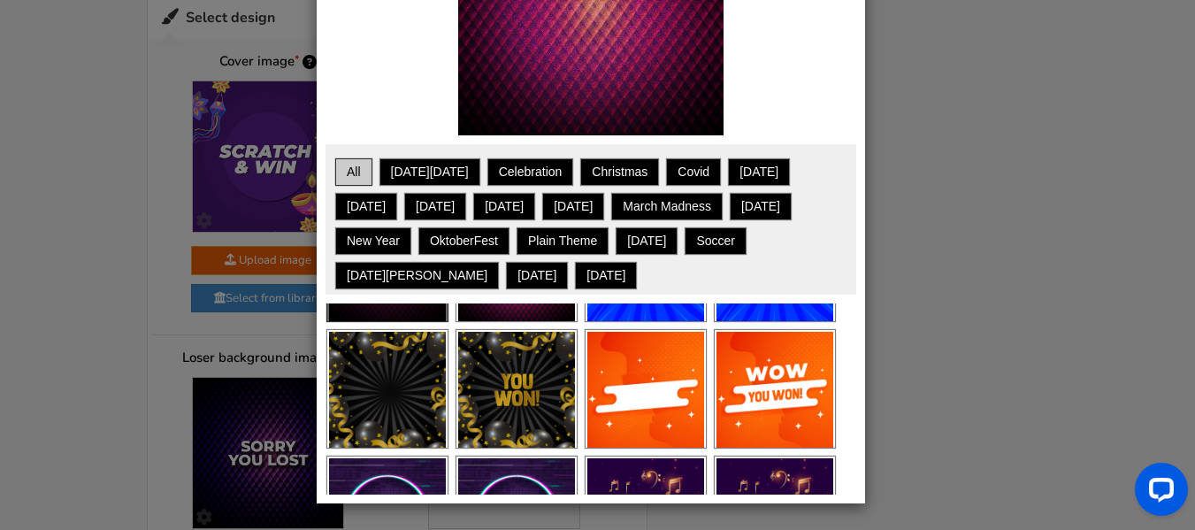
scroll to position [141, 0]
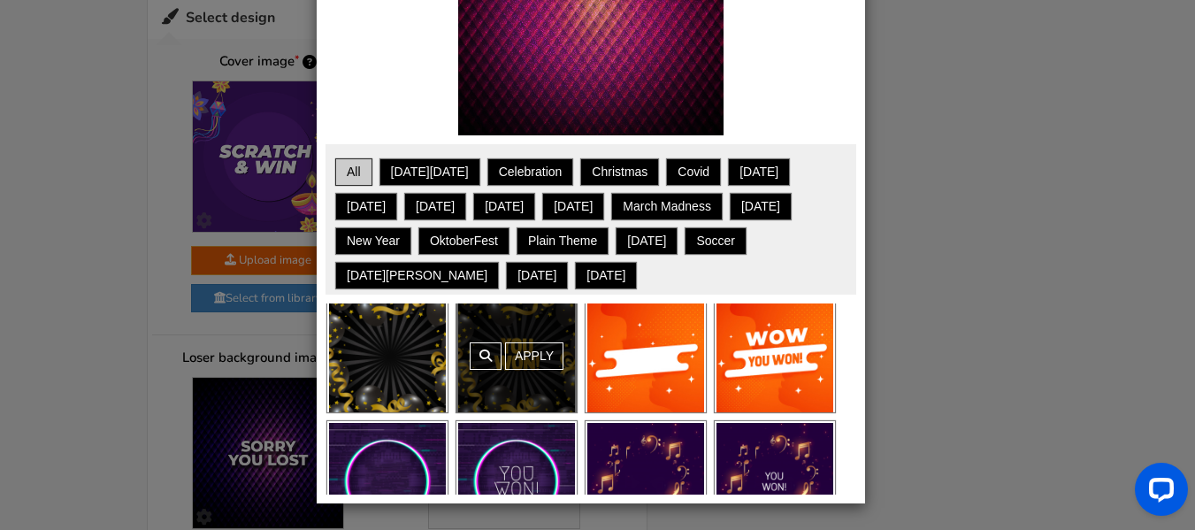
click at [516, 343] on div "Apply" at bounding box center [516, 353] width 120 height 118
click at [516, 343] on link "Apply" at bounding box center [534, 355] width 58 height 27
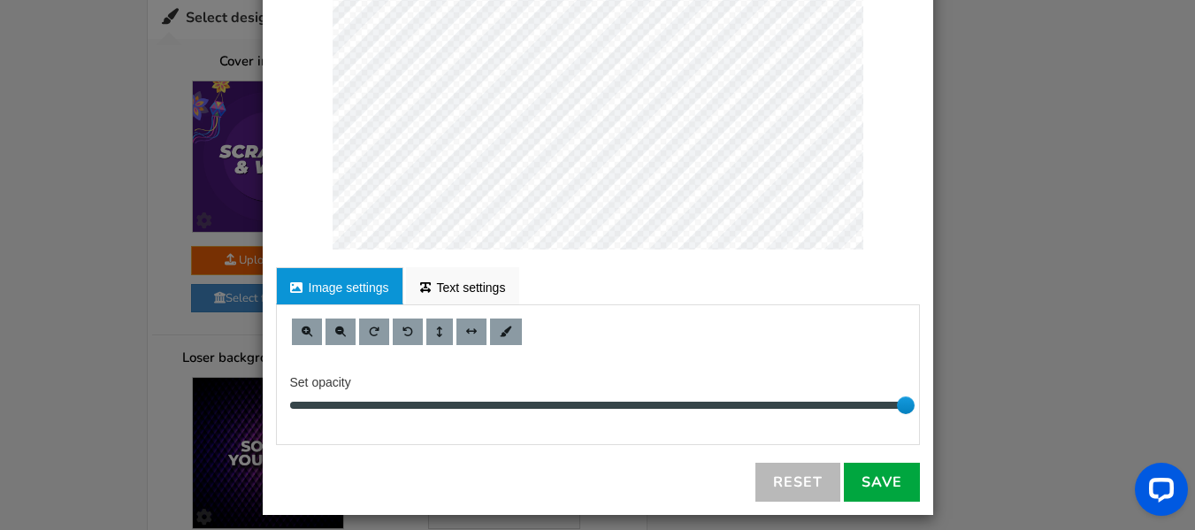
scroll to position [378, 0]
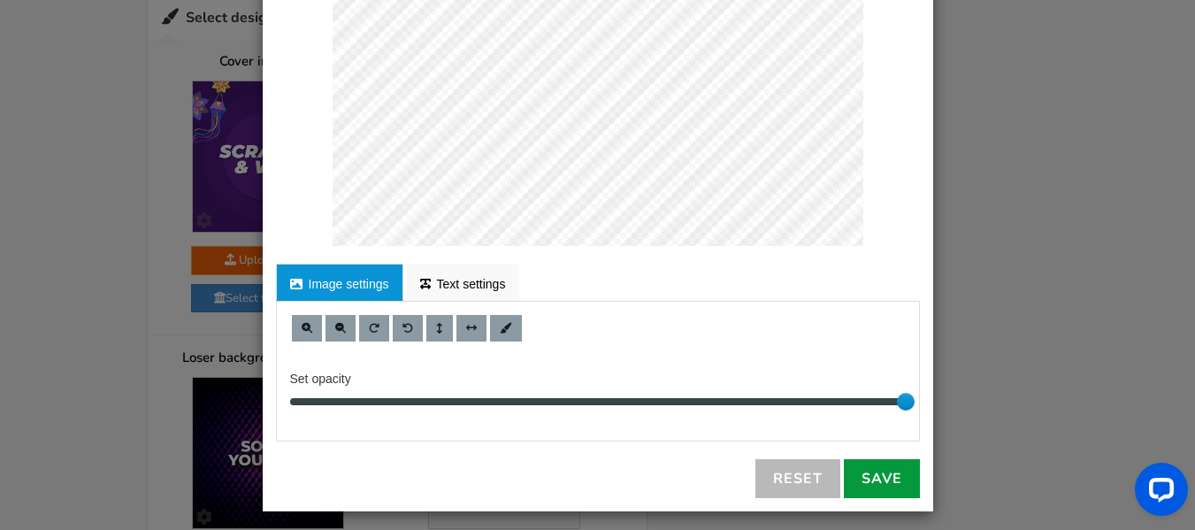
click at [897, 467] on link "Save" at bounding box center [882, 478] width 76 height 39
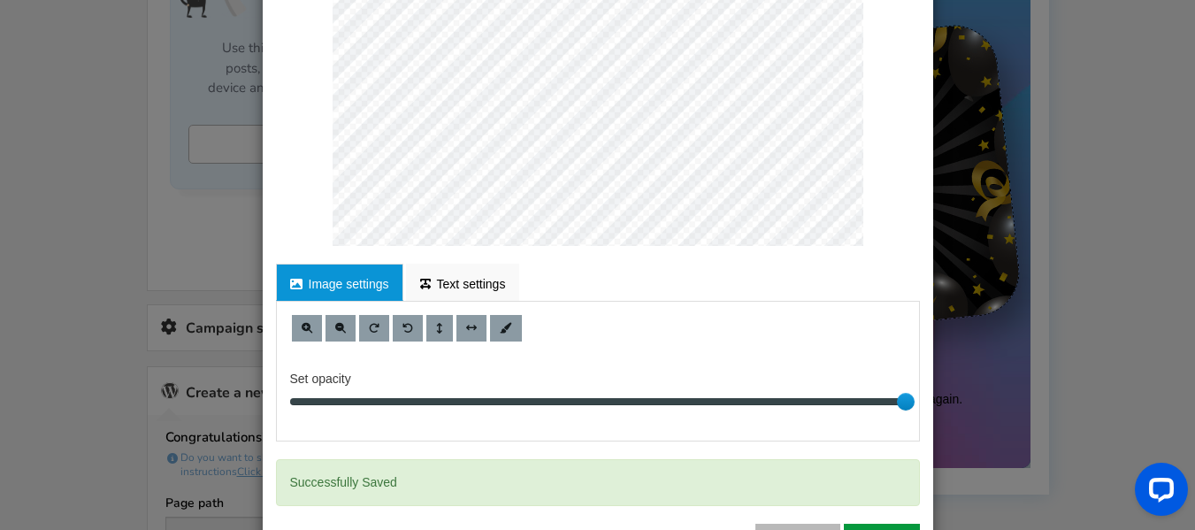
scroll to position [0, 0]
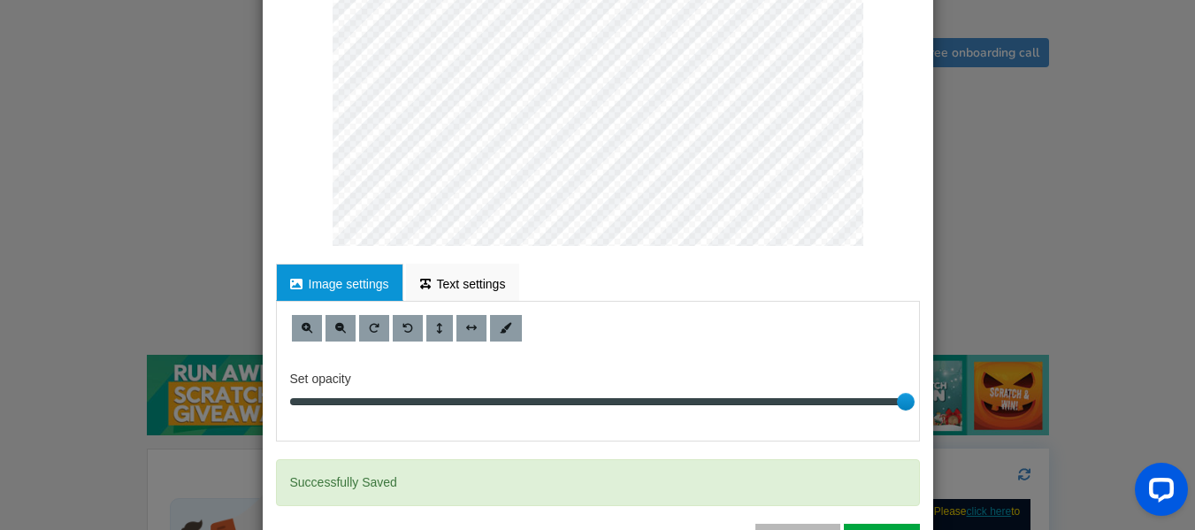
click at [1031, 136] on div "× Customize Image For proper edit, check the desktop version Image settings Tex…" at bounding box center [597, 265] width 1195 height 530
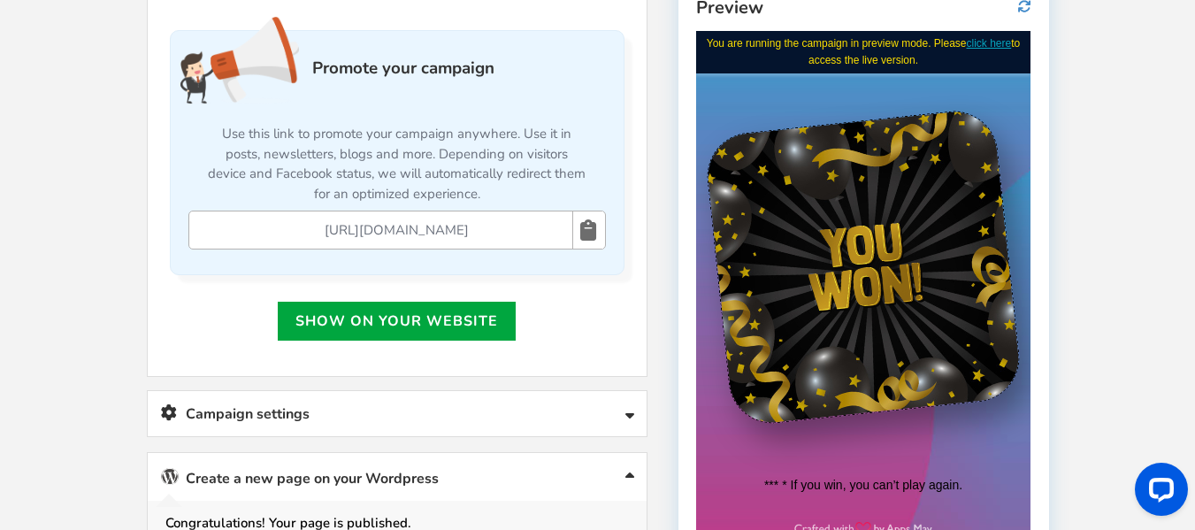
scroll to position [459, 0]
